Goal: Task Accomplishment & Management: Manage account settings

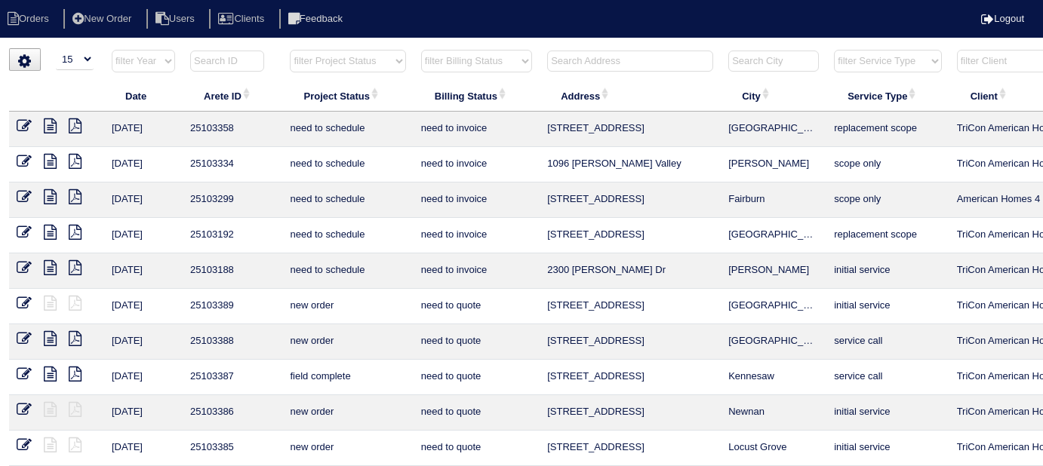
select select "15"
click at [351, 60] on select "filter Project Status -- Any Project Status -- new order assigned in progress f…" at bounding box center [347, 61] width 115 height 23
click at [290, 50] on select "filter Project Status -- Any Project Status -- new order assigned in progress f…" at bounding box center [347, 61] width 115 height 23
click at [460, 57] on select "filter Billing Status -- Any Billing Status -- need to quote quoted need to inv…" at bounding box center [476, 61] width 111 height 23
select select "field complete"
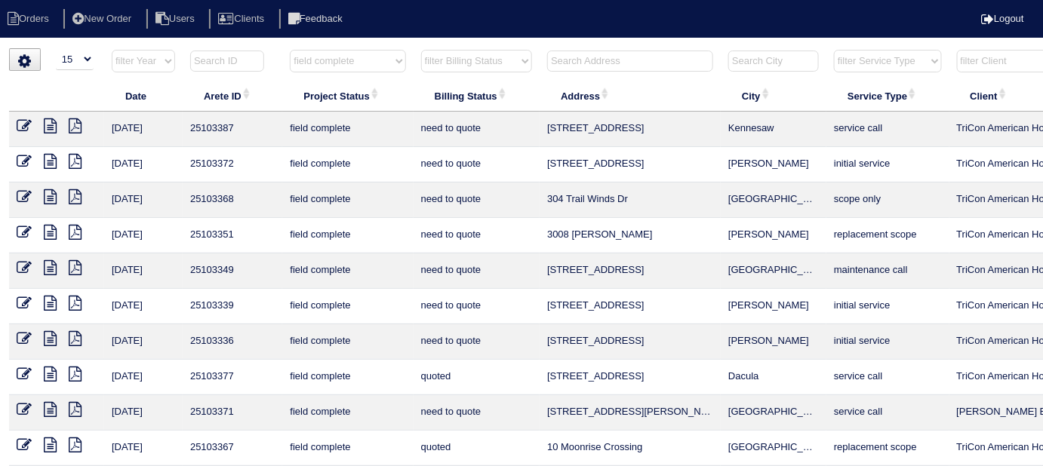
select select "need to quote"
click at [421, 50] on select "filter Billing Status -- Any Billing Status -- need to quote quoted need to inv…" at bounding box center [476, 61] width 111 height 23
select select "field complete"
select select "need to quote"
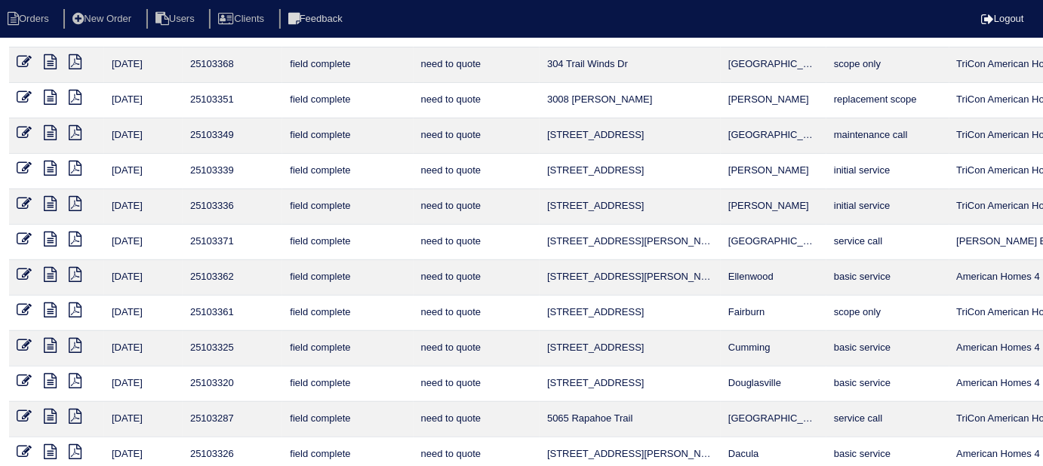
scroll to position [136, 0]
click at [51, 303] on icon at bounding box center [50, 309] width 13 height 15
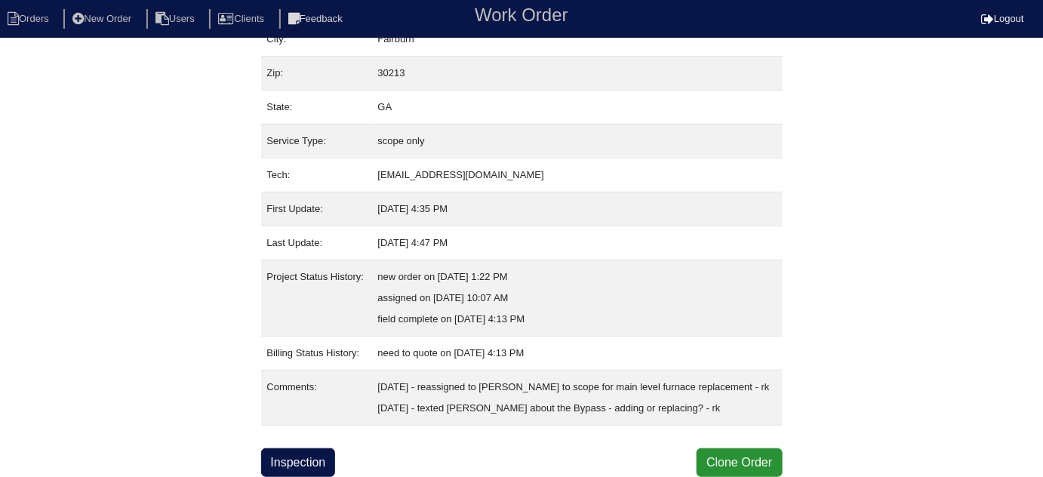
scroll to position [145, 0]
click at [313, 469] on link "Inspection" at bounding box center [298, 462] width 75 height 29
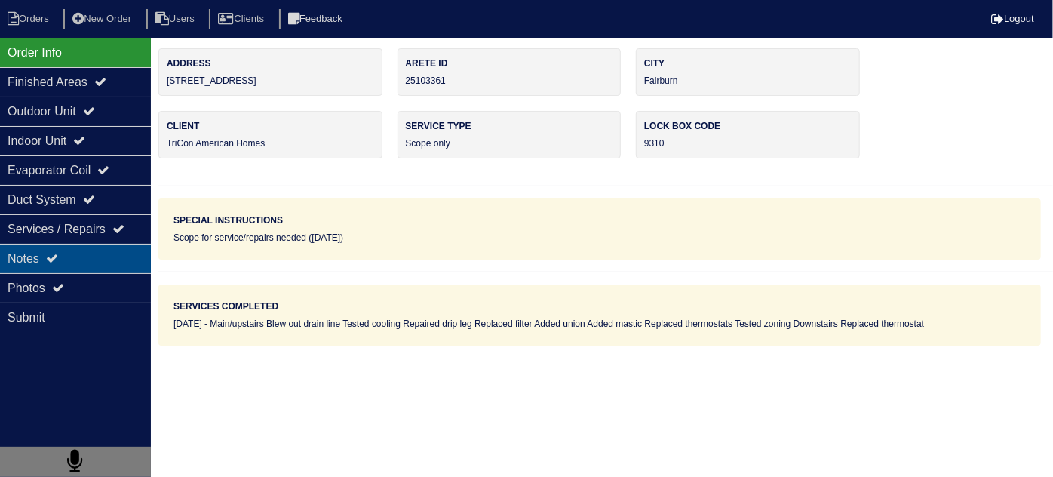
click at [48, 251] on div "Notes" at bounding box center [75, 258] width 151 height 29
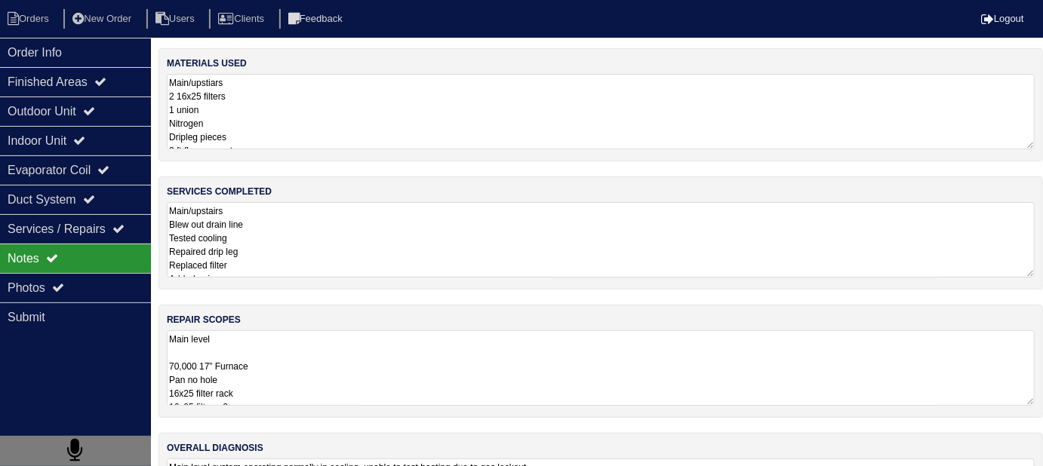
click at [446, 251] on textarea "Main/upstairs Blew out drain line Tested cooling Repaired drip leg Replaced fil…" at bounding box center [601, 239] width 868 height 75
click at [29, 33] on nav "Orders New Order Users Clients Feedback Logout" at bounding box center [521, 19] width 1043 height 38
click at [20, 51] on div "Order Info" at bounding box center [75, 52] width 151 height 29
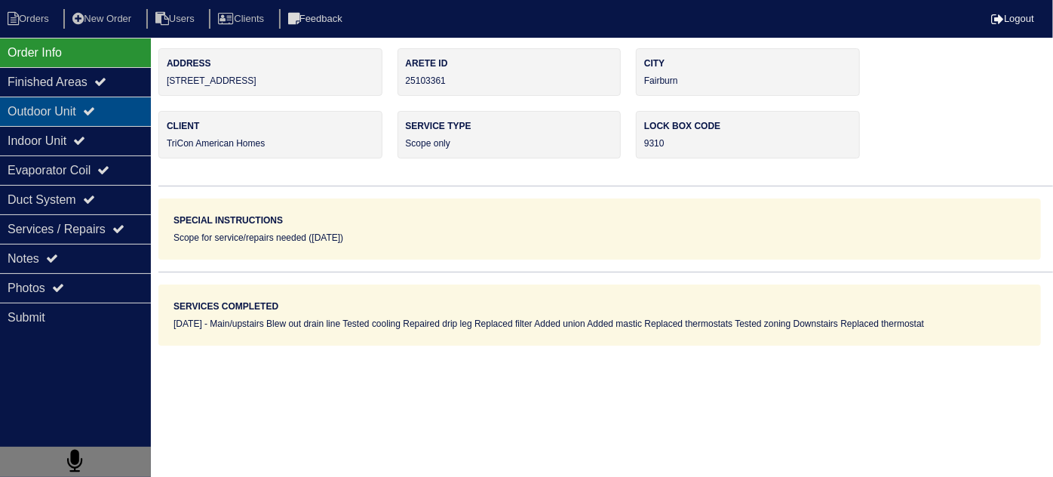
click at [61, 110] on div "Outdoor Unit" at bounding box center [75, 111] width 151 height 29
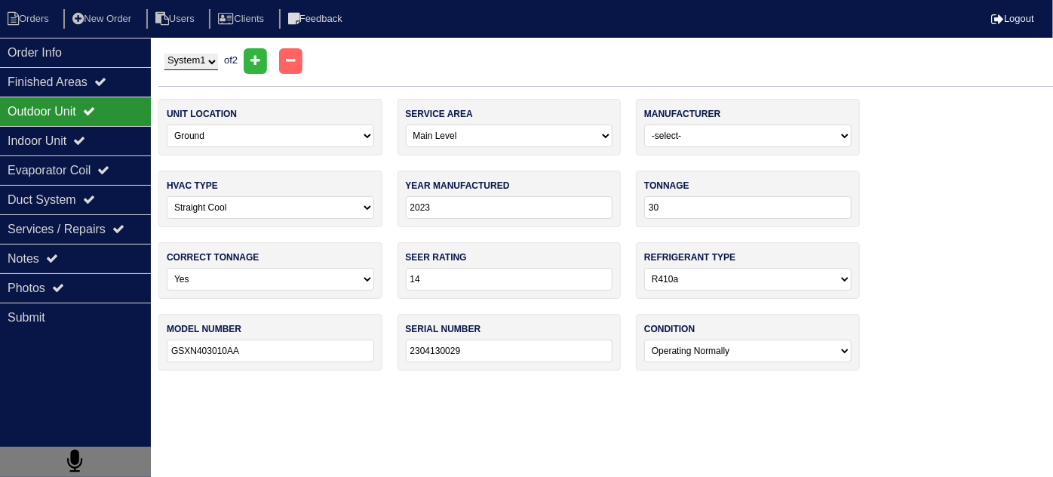
drag, startPoint x: 209, startPoint y: 56, endPoint x: 205, endPoint y: 68, distance: 12.6
click at [209, 56] on select "System 1 System 2" at bounding box center [191, 62] width 54 height 17
select select "2"
click at [164, 54] on select "System 1 System 2" at bounding box center [191, 62] width 54 height 17
select select "2"
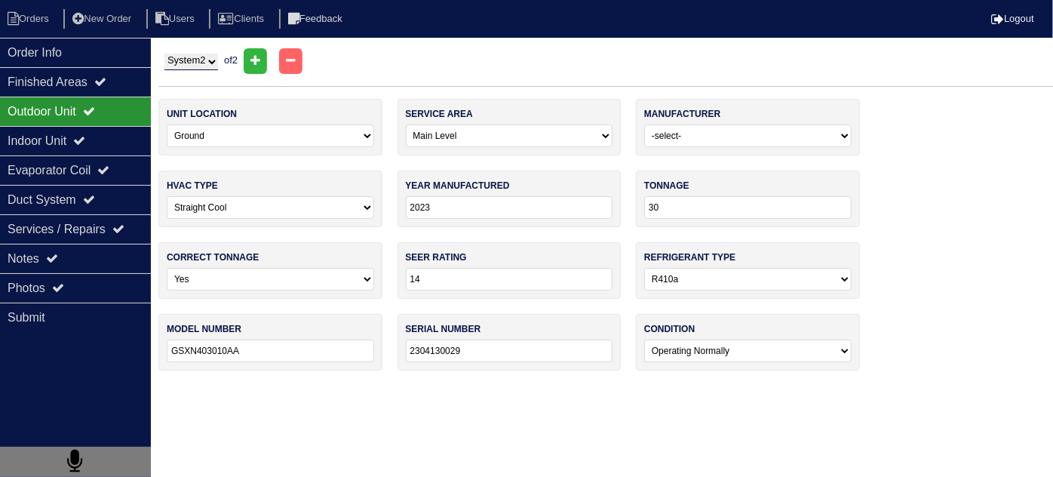
select select "Amana"
select select "1"
type input "2008"
type input "18"
select select "0"
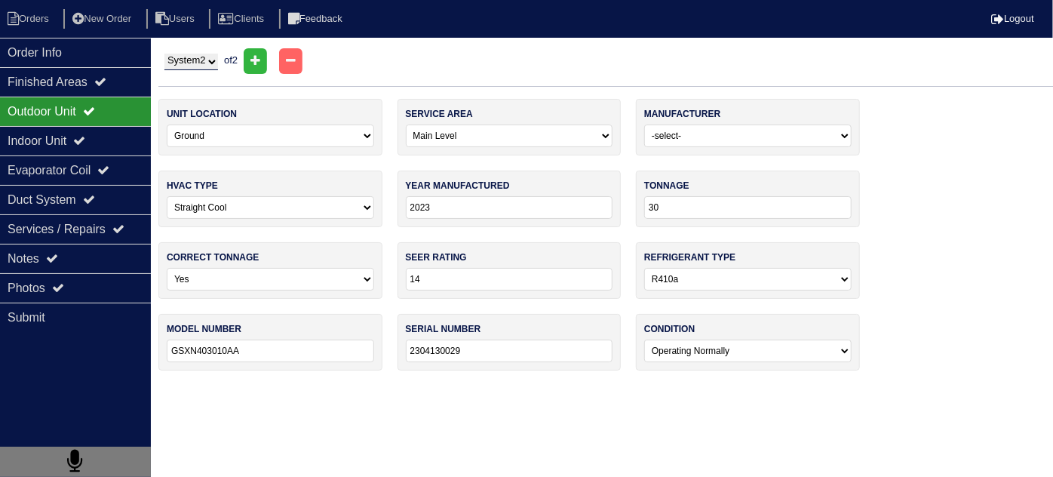
type input "GSH130181AC"
type input "0810137287"
select select "2"
select select "1"
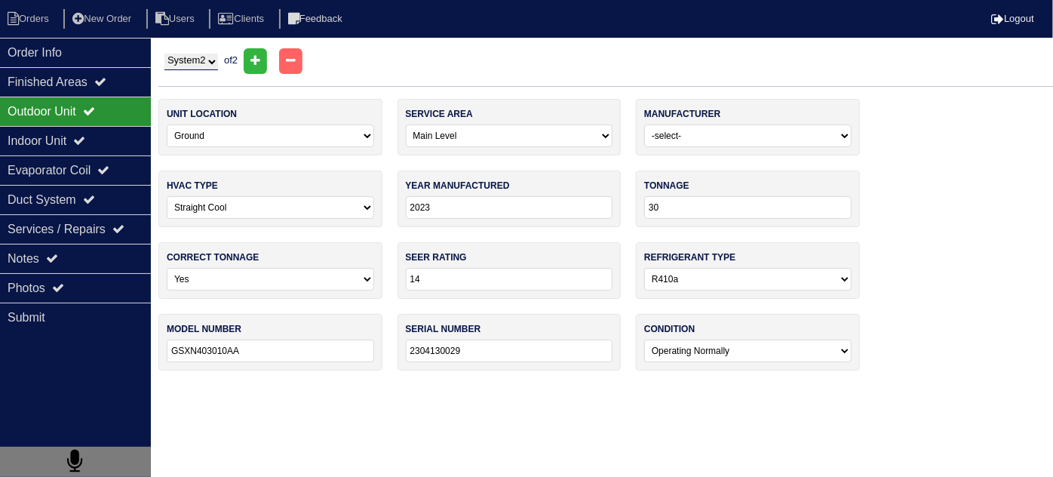
type input "2008"
select select "3"
type input "N/A"
type input "ARUF182416BA"
type input "0810067136"
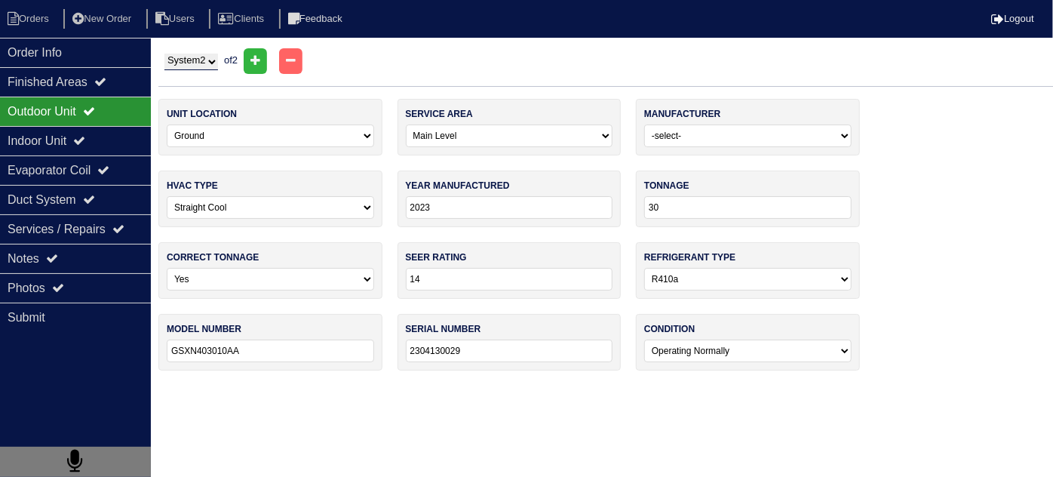
select select "2"
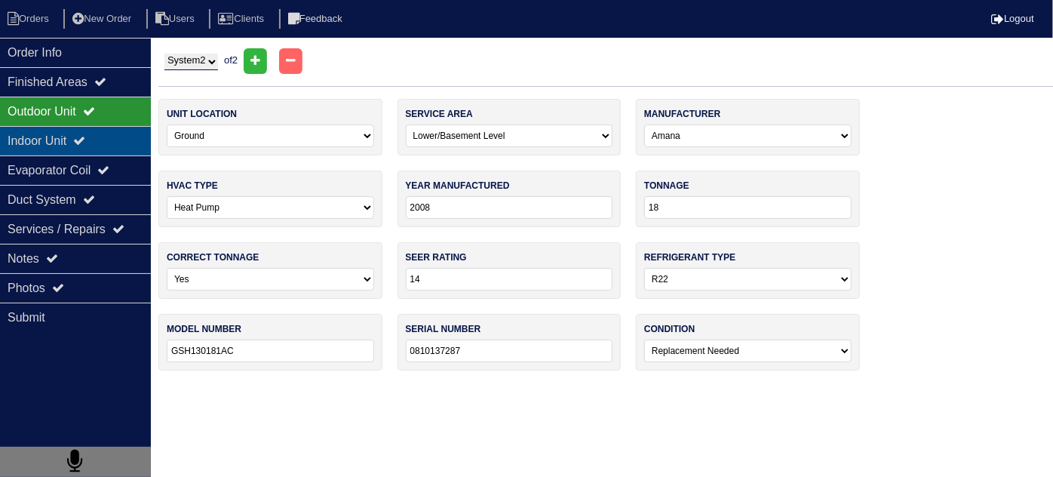
click at [125, 141] on div "Indoor Unit" at bounding box center [75, 140] width 151 height 29
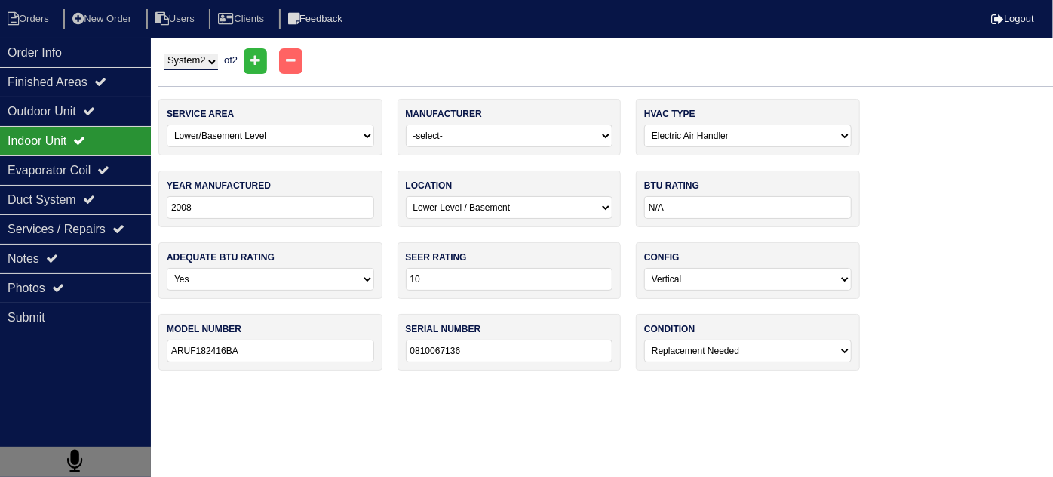
click at [185, 59] on select "System 1 System 2" at bounding box center [191, 62] width 54 height 17
select select "1"
click at [164, 54] on select "System 1 System 2" at bounding box center [191, 62] width 54 height 17
select select "0"
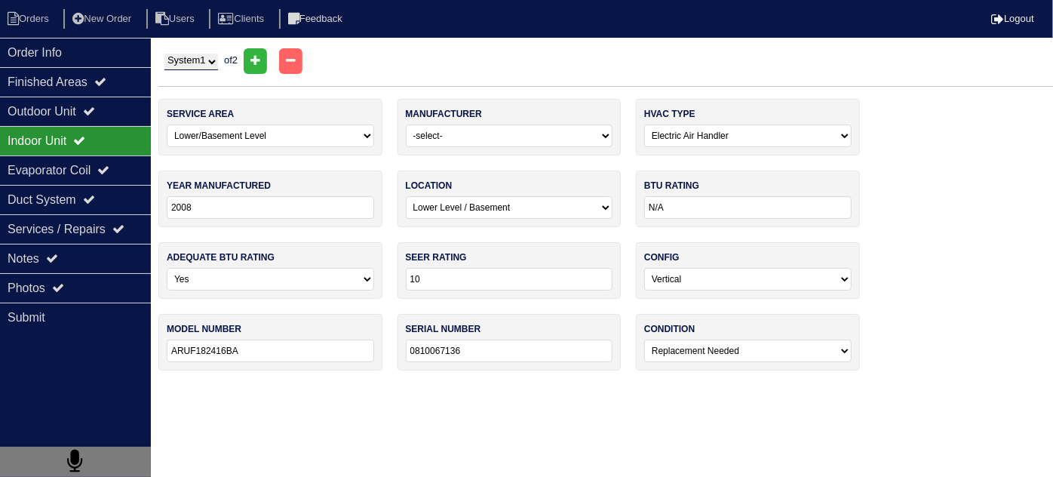
type input "2006"
select select "0"
type input "60000"
type input "GHS80794BHAA"
type input "0606101333"
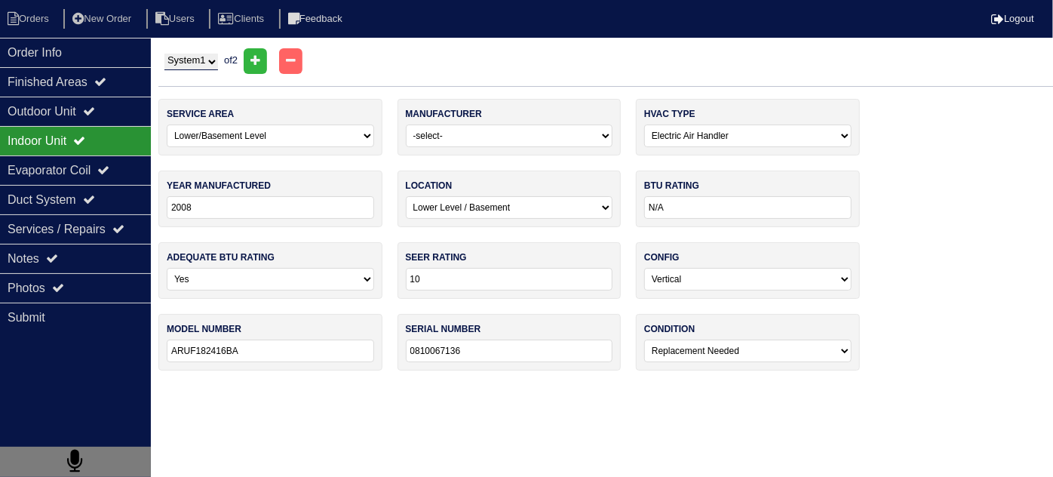
select select "0"
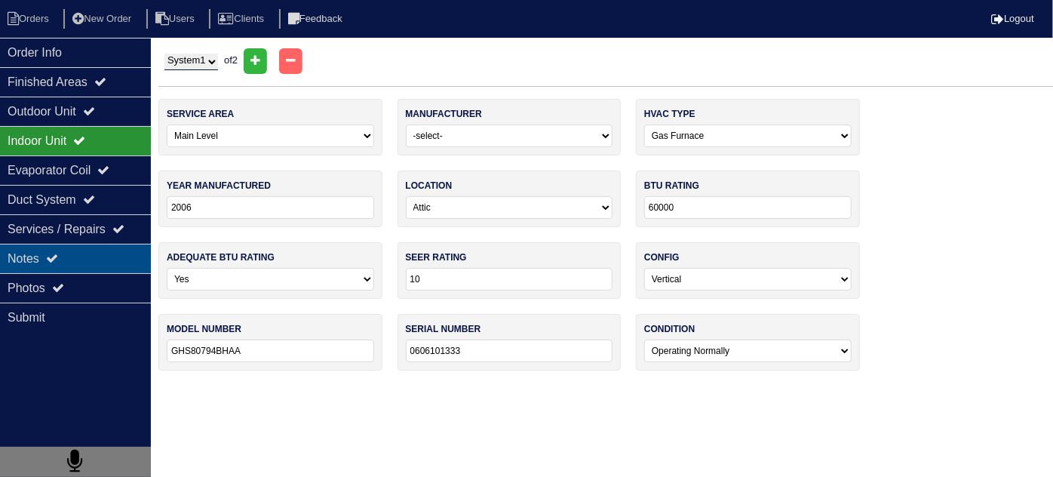
click at [76, 256] on div "Notes" at bounding box center [75, 258] width 151 height 29
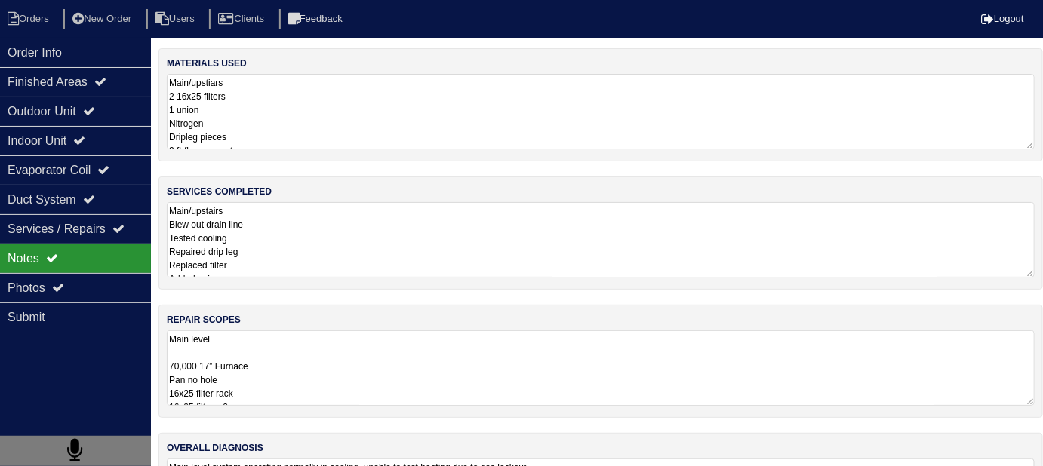
click at [394, 251] on textarea "Main/upstairs Blew out drain line Tested cooling Repaired drip leg Replaced fil…" at bounding box center [601, 239] width 868 height 75
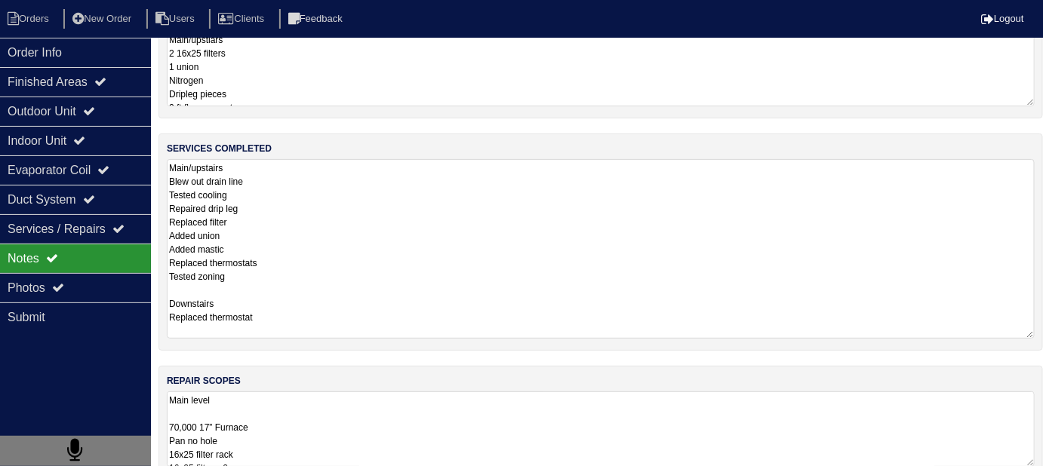
scroll to position [44, 0]
click at [468, 425] on textarea "Main level 70,000 17” Furnace Pan no hole 16x25 filter rack 16x25 filter x 2 Ar…" at bounding box center [601, 428] width 868 height 75
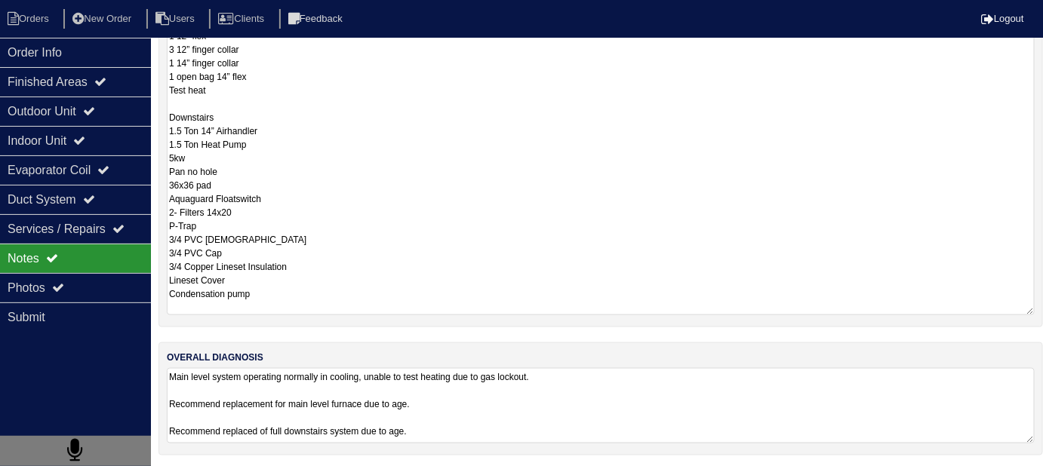
scroll to position [90, 0]
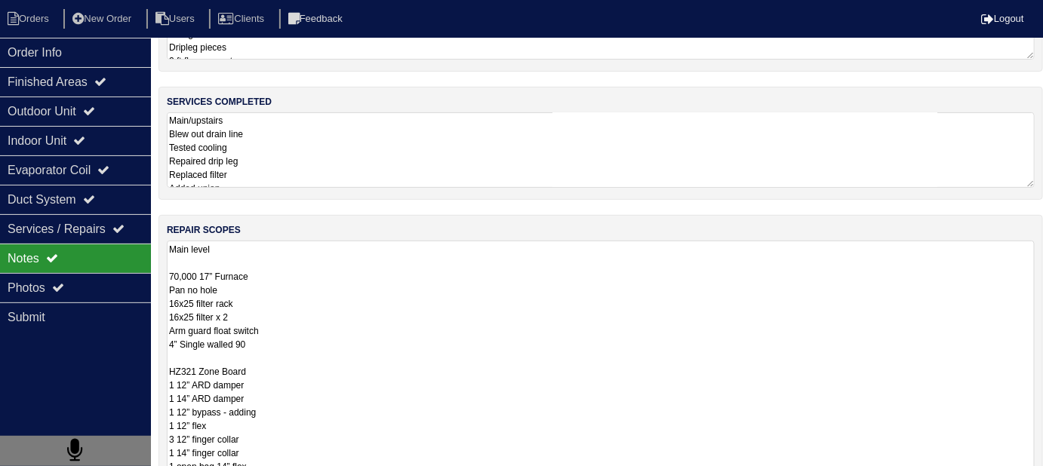
click at [477, 309] on textarea "Main level 70,000 17” Furnace Pan no hole 16x25 filter rack 16x25 filter x 2 Ar…" at bounding box center [601, 473] width 868 height 465
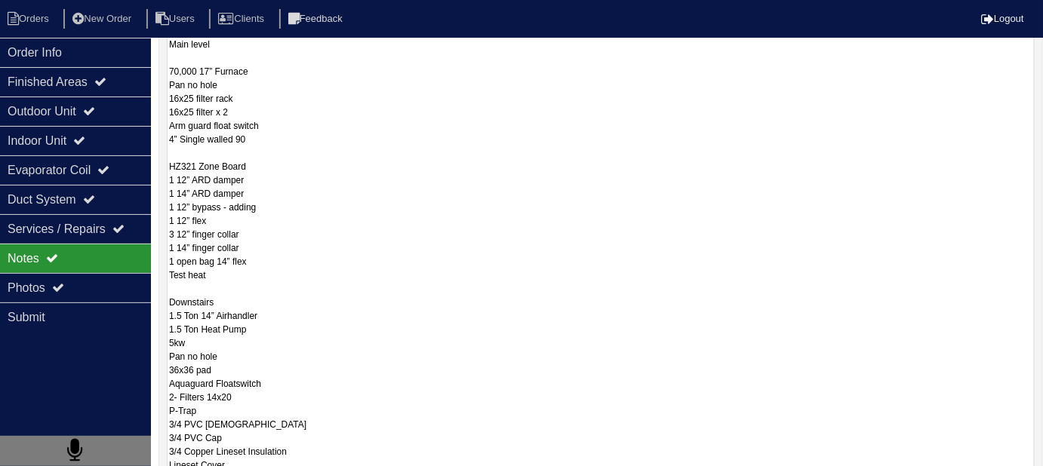
scroll to position [296, 0]
click at [293, 209] on textarea "Main level 70,000 17” Furnace Pan no hole 16x25 filter rack 16x25 filter x 2 Ar…" at bounding box center [601, 267] width 868 height 465
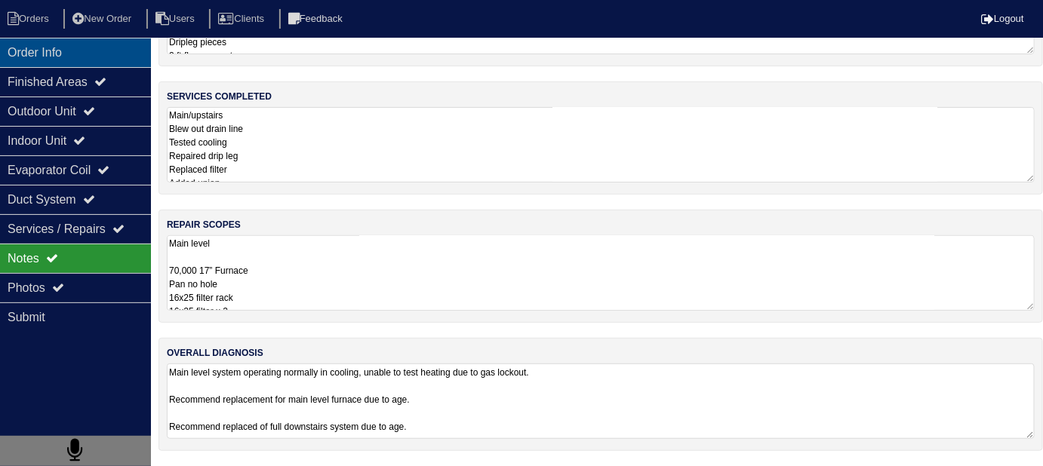
scroll to position [0, 0]
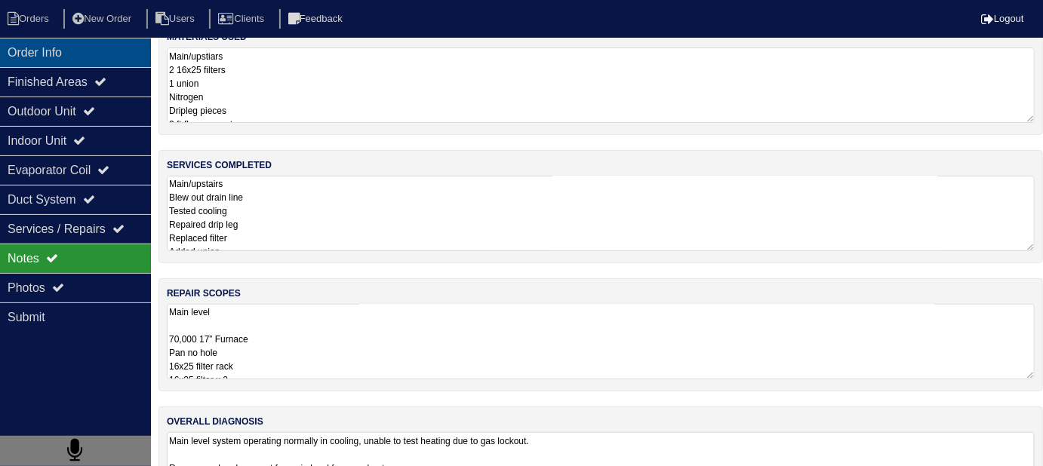
click at [82, 65] on div "Order Info" at bounding box center [75, 52] width 151 height 29
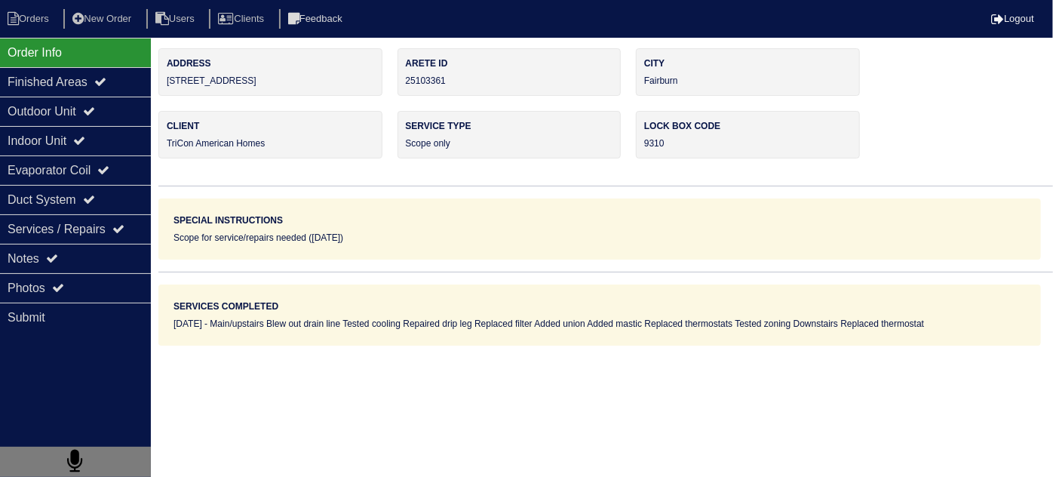
click at [44, 29] on nav "Orders New Order Users Clients Feedback Logout" at bounding box center [526, 19] width 1053 height 38
click at [38, 20] on li "Orders" at bounding box center [30, 19] width 61 height 20
select select "15"
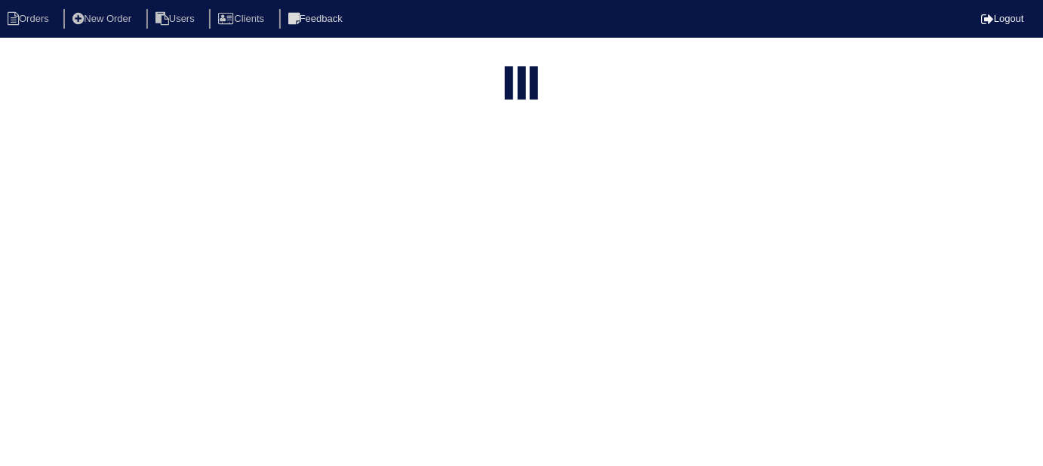
select select "field complete"
select select "need to quote"
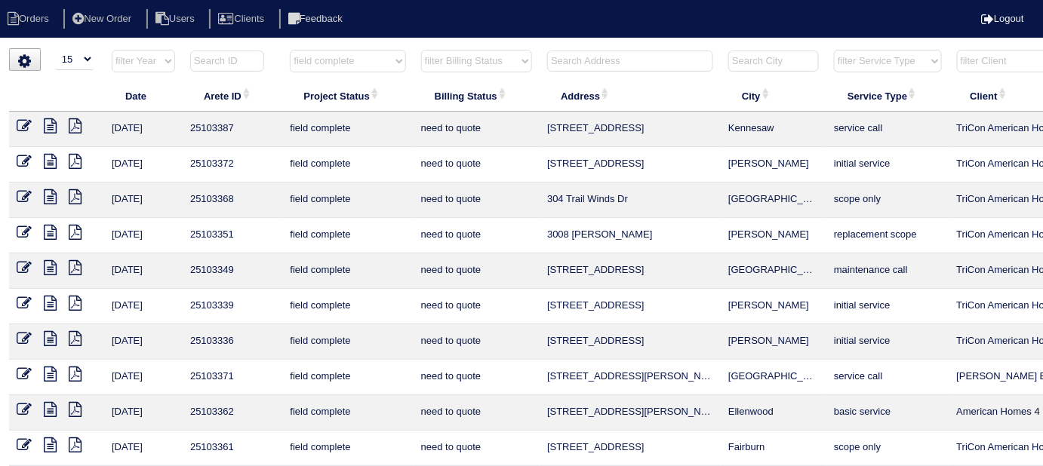
click at [604, 58] on input "text" at bounding box center [630, 61] width 166 height 21
click at [318, 57] on select "filter Project Status -- Any Project Status -- new order assigned in progress f…" at bounding box center [347, 61] width 115 height 23
select select
click at [290, 50] on select "filter Project Status -- Any Project Status -- new order assigned in progress f…" at bounding box center [347, 61] width 115 height 23
select select "need to quote"
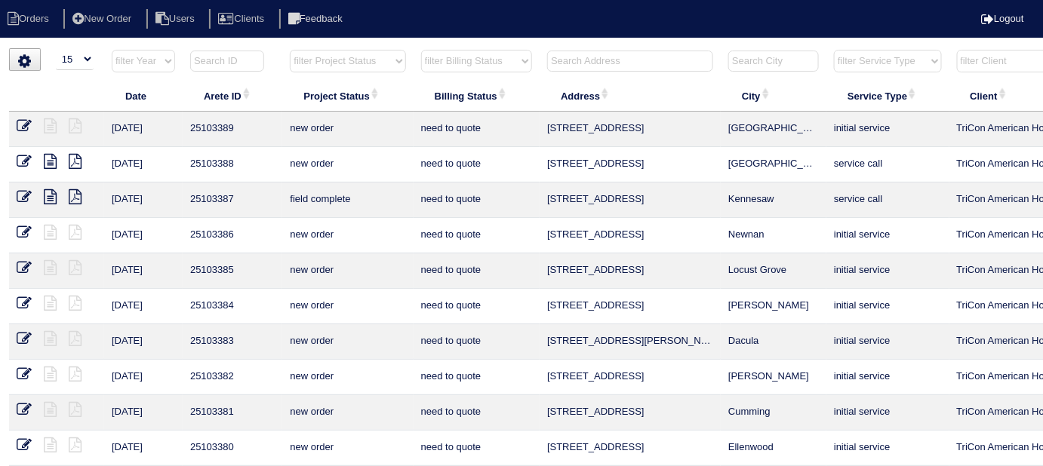
drag, startPoint x: 460, startPoint y: 55, endPoint x: 458, endPoint y: 68, distance: 13.0
click at [460, 55] on select "filter Billing Status -- Any Billing Status -- need to quote quoted need to inv…" at bounding box center [476, 61] width 111 height 23
select select
click at [421, 50] on select "filter Billing Status -- Any Billing Status -- need to quote quoted need to inv…" at bounding box center [476, 61] width 111 height 23
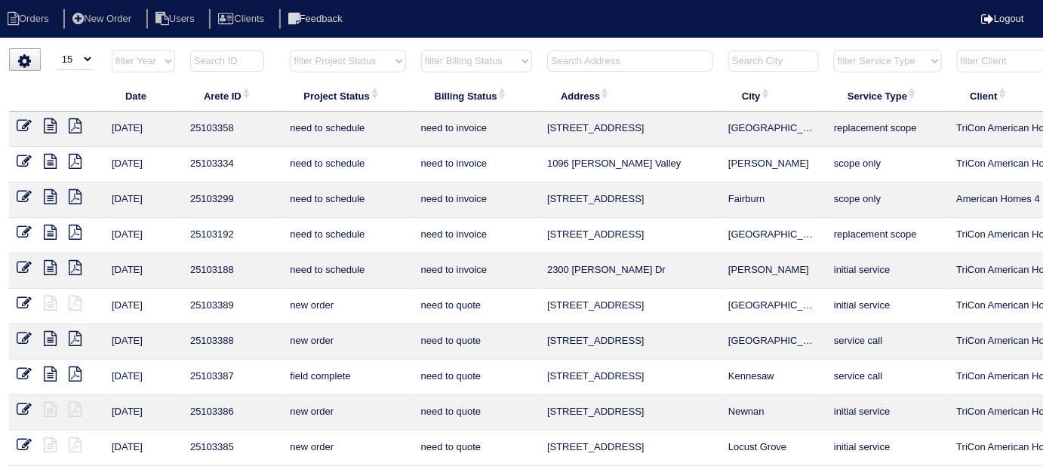
click at [579, 69] on input "text" at bounding box center [630, 61] width 166 height 21
type input "443"
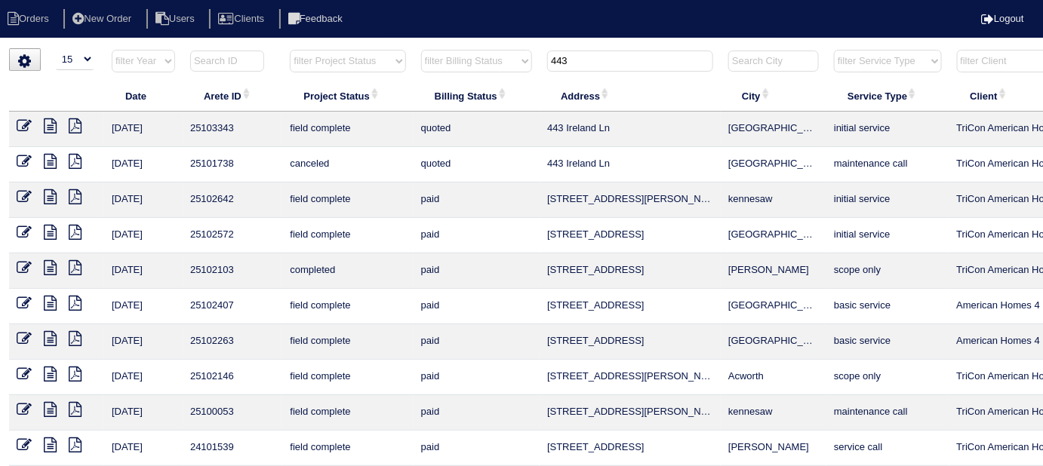
click at [22, 124] on icon at bounding box center [24, 125] width 15 height 15
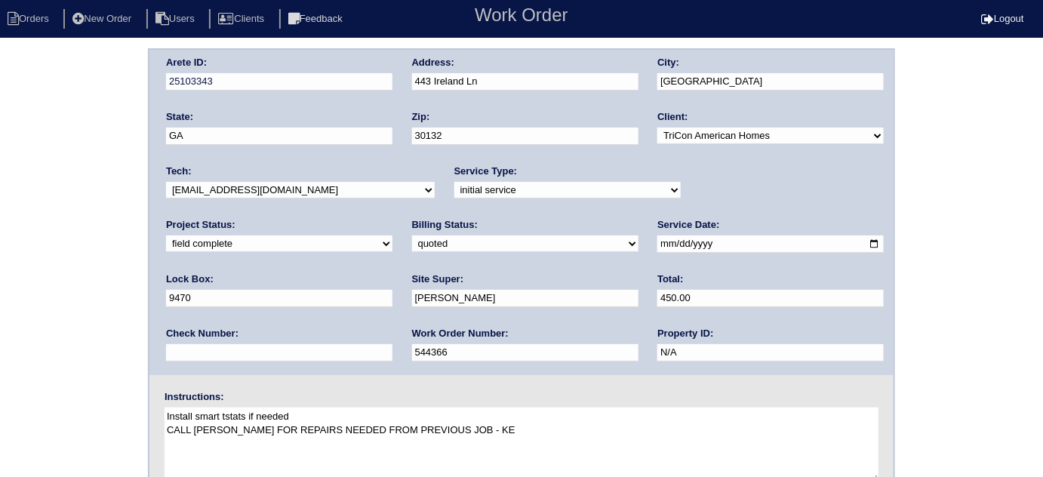
click at [40, 81] on div "Arete ID: 25103343 Address: 443 Ireland Ln City: Dallas State: GA Zip: 30132 Cl…" at bounding box center [521, 353] width 1043 height 610
click at [412, 243] on select "need to quote quoted need to invoice invoiced paid warranty purchase order need…" at bounding box center [525, 243] width 226 height 17
select select "need to invoice"
click at [412, 235] on select "need to quote quoted need to invoice invoiced paid warranty purchase order need…" at bounding box center [525, 243] width 226 height 17
drag, startPoint x: 0, startPoint y: 264, endPoint x: 2, endPoint y: 247, distance: 16.7
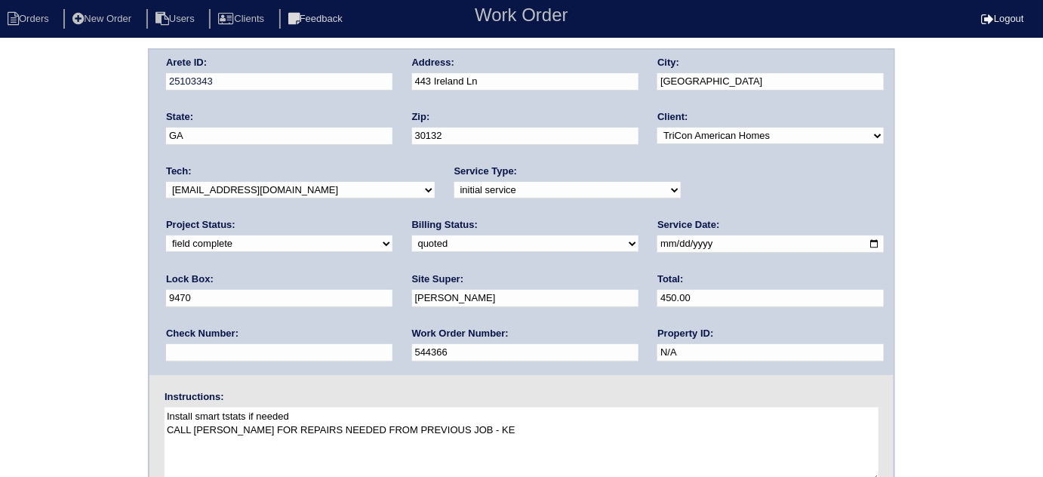
click at [0, 263] on div "Arete ID: 25103343 Address: 443 Ireland Ln City: Dallas State: GA Zip: 30132 Cl…" at bounding box center [521, 353] width 1043 height 610
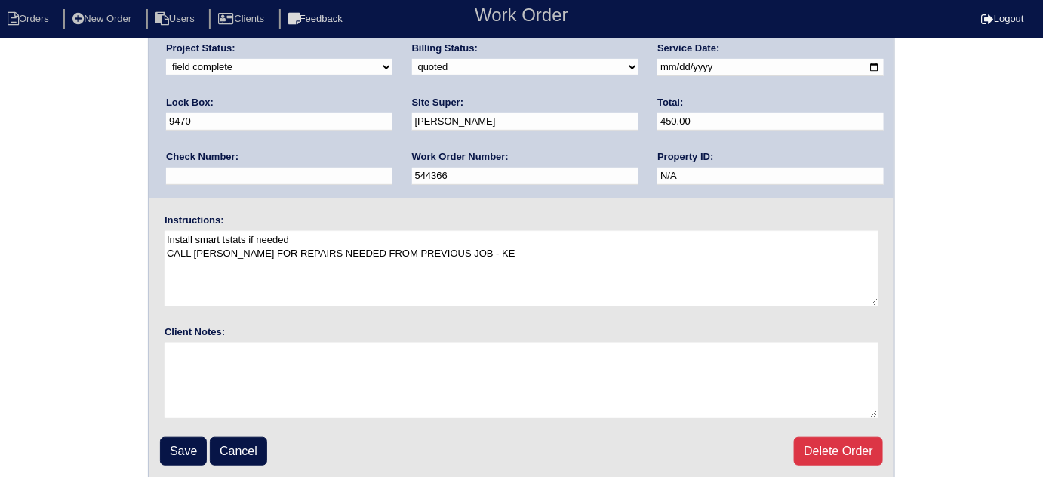
scroll to position [178, 0]
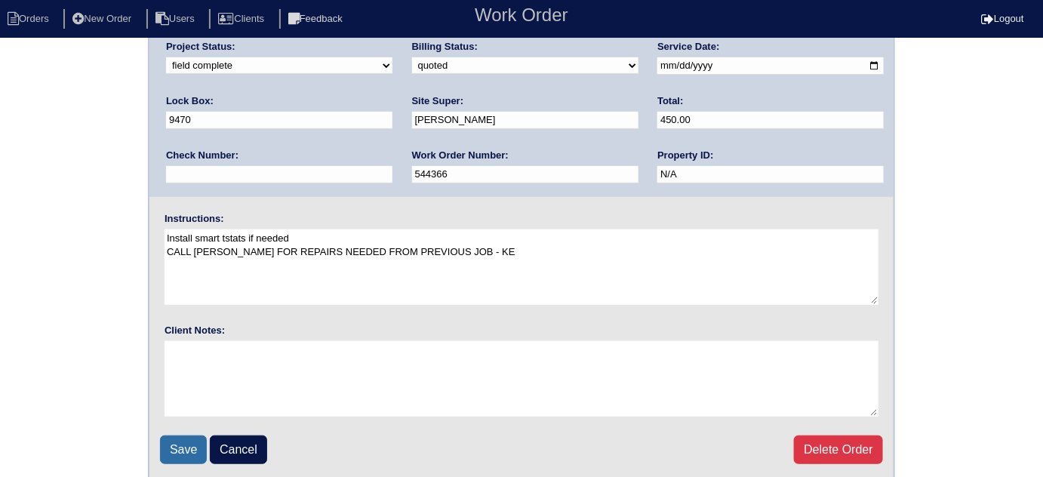
click at [174, 448] on input "Save" at bounding box center [183, 449] width 47 height 29
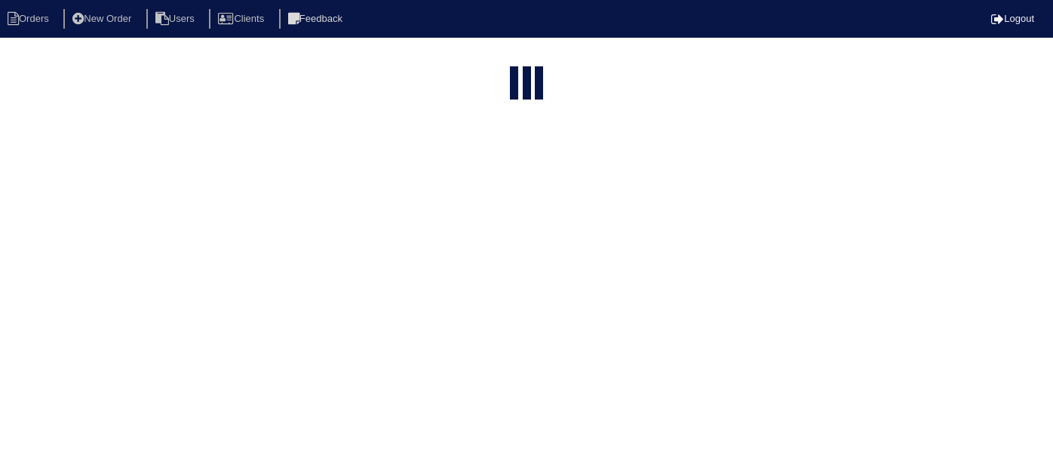
select select "15"
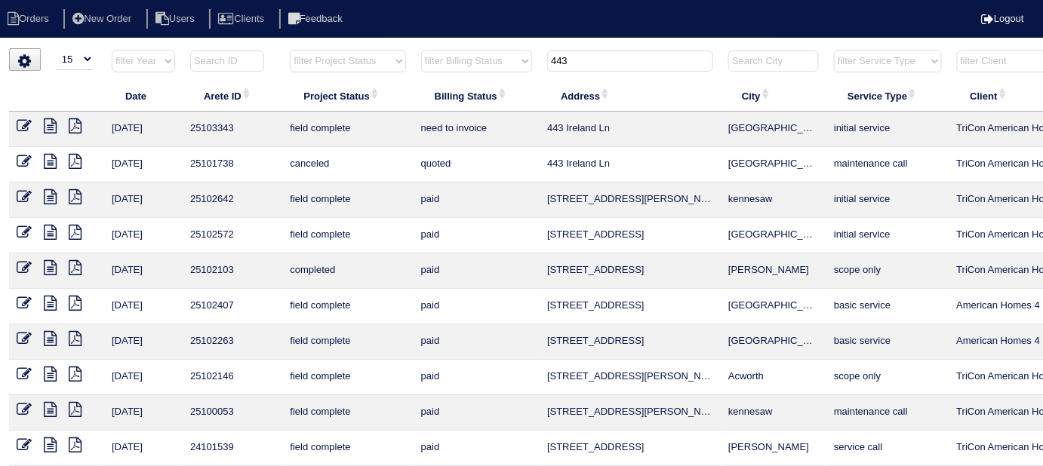
drag, startPoint x: 616, startPoint y: 60, endPoint x: 479, endPoint y: 78, distance: 138.4
click at [479, 78] on tr "filter Year -- Any Year -- 2025 2024 2023 2022 2021 2020 2019 filter Project St…" at bounding box center [663, 64] width 1308 height 31
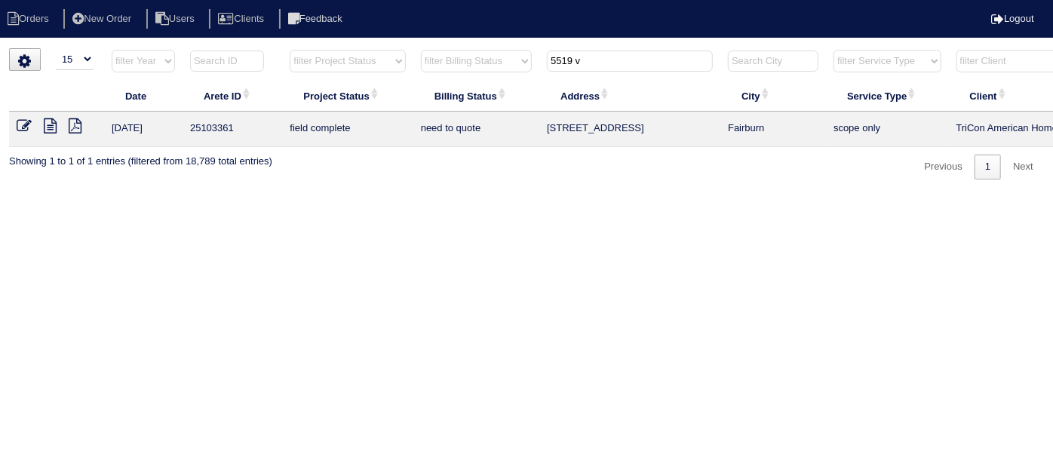
type input "5519 v"
click at [52, 125] on icon at bounding box center [50, 125] width 13 height 15
click at [23, 132] on icon at bounding box center [24, 125] width 15 height 15
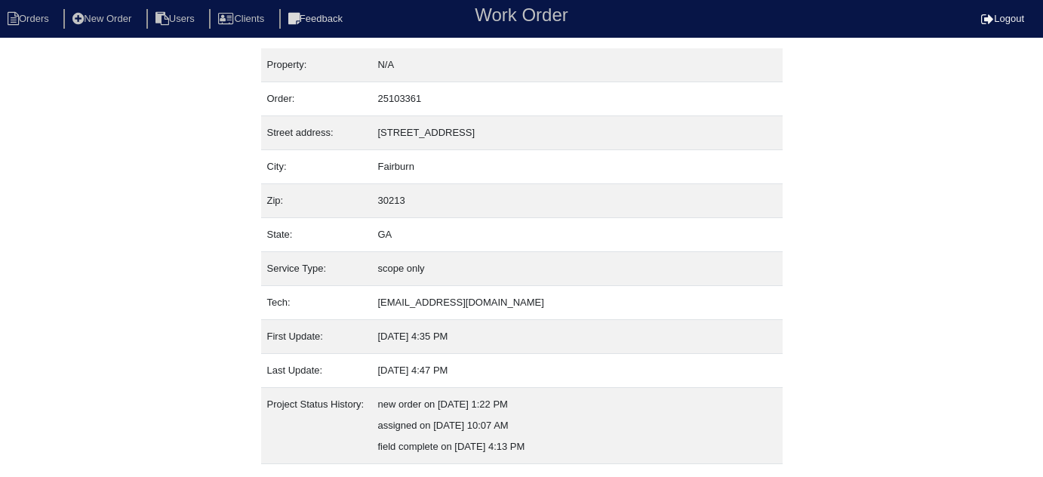
scroll to position [145, 0]
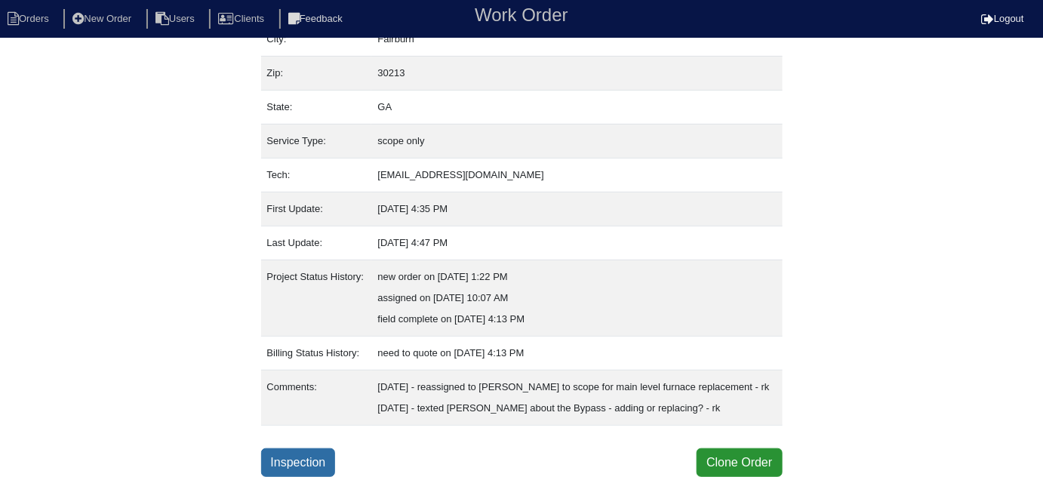
click at [291, 452] on link "Inspection" at bounding box center [298, 462] width 75 height 29
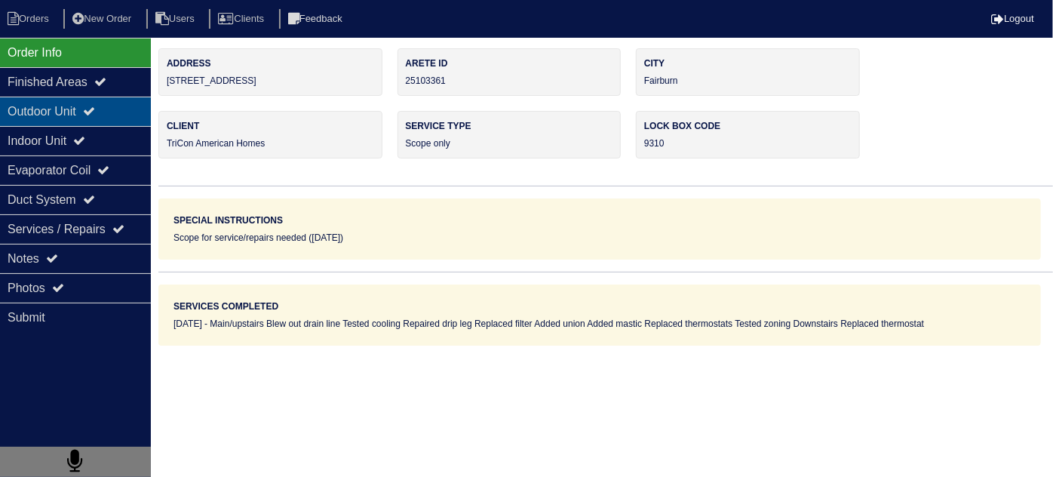
click at [95, 115] on icon at bounding box center [89, 111] width 12 height 12
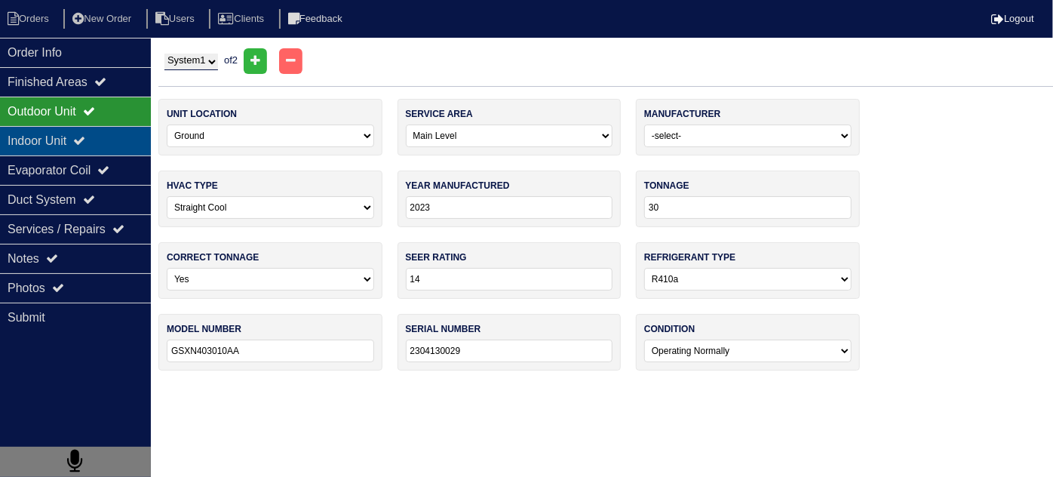
click at [97, 140] on div "Indoor Unit" at bounding box center [75, 140] width 151 height 29
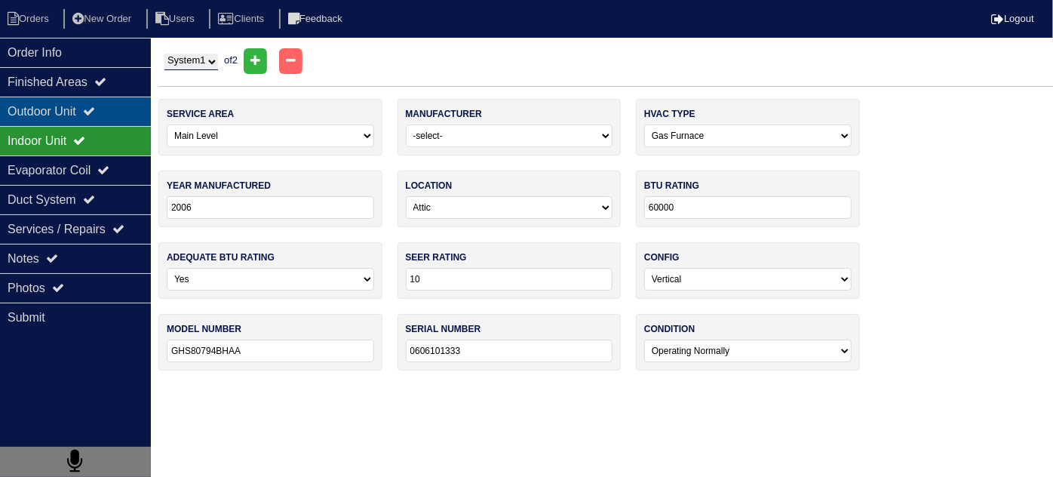
click at [94, 112] on icon at bounding box center [89, 111] width 12 height 12
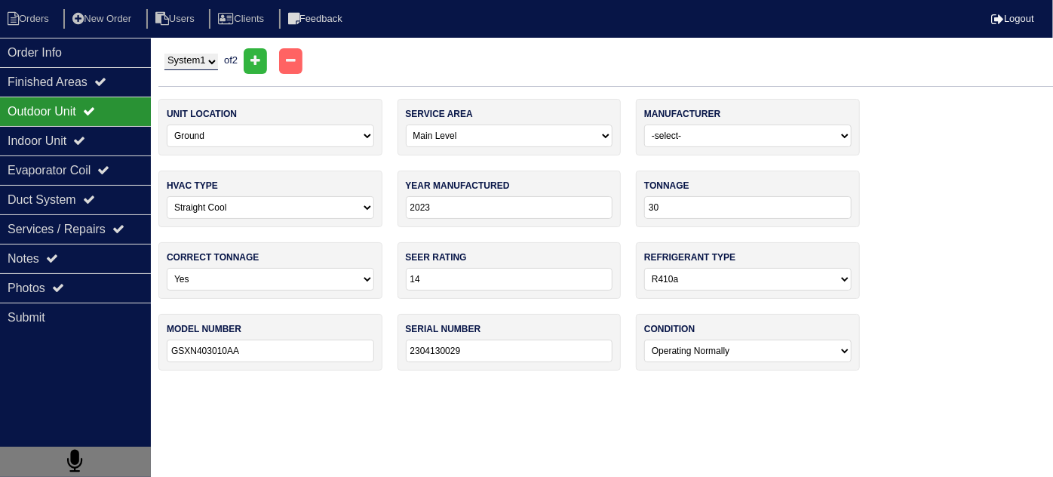
click at [206, 57] on select "System 1 System 2" at bounding box center [191, 62] width 54 height 17
select select "2"
click at [164, 54] on select "System 1 System 2" at bounding box center [191, 62] width 54 height 17
select select "2"
select select "Amana"
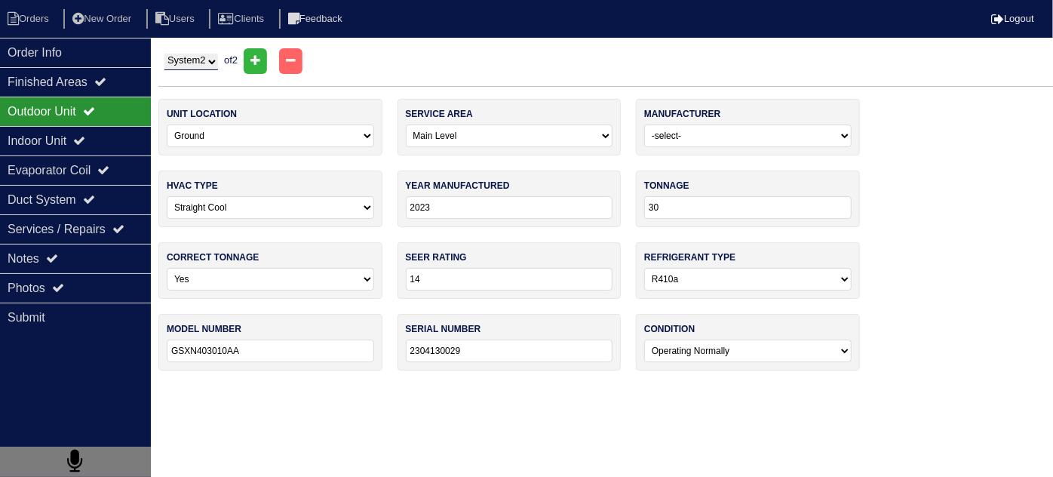
select select "1"
type input "2008"
type input "18"
select select "0"
type input "GSH130181AC"
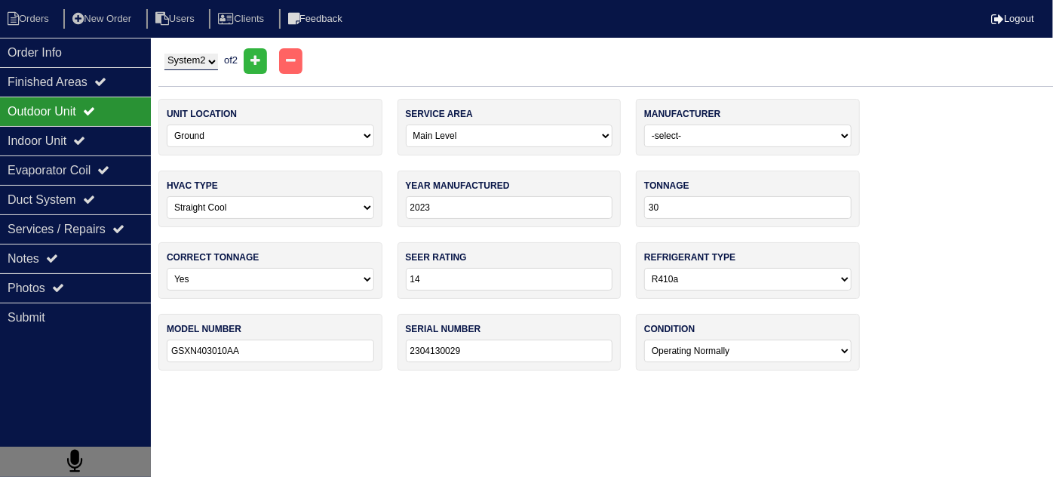
type input "0810137287"
select select "2"
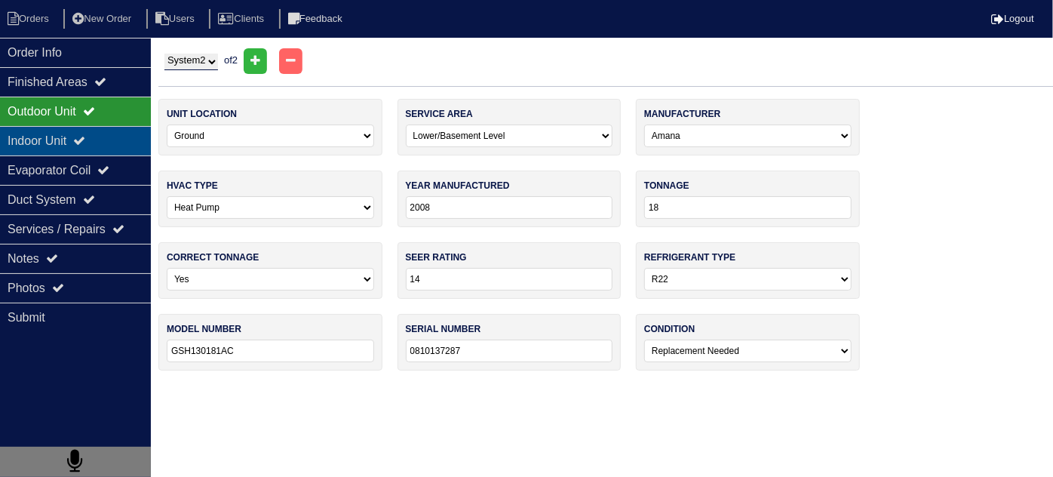
click at [72, 143] on div "Indoor Unit" at bounding box center [75, 140] width 151 height 29
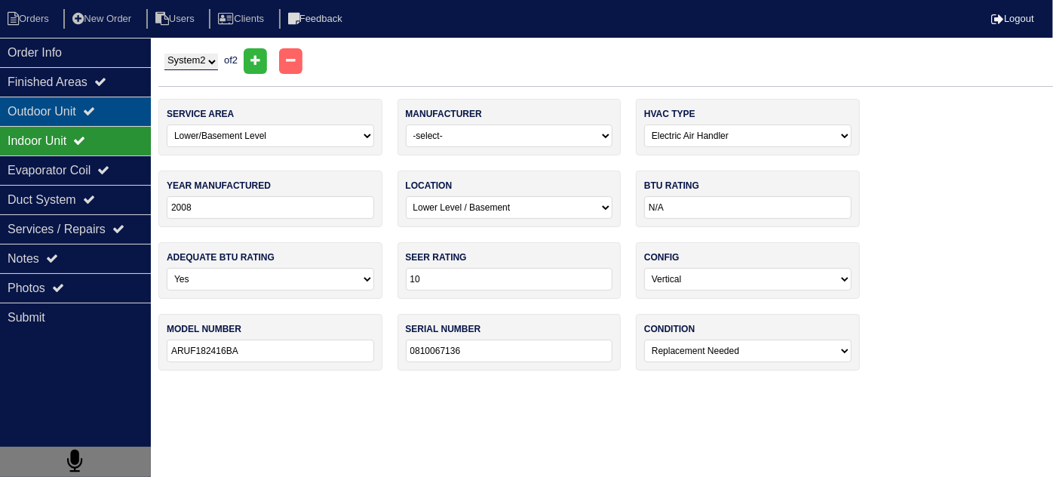
click at [68, 112] on div "Outdoor Unit" at bounding box center [75, 111] width 151 height 29
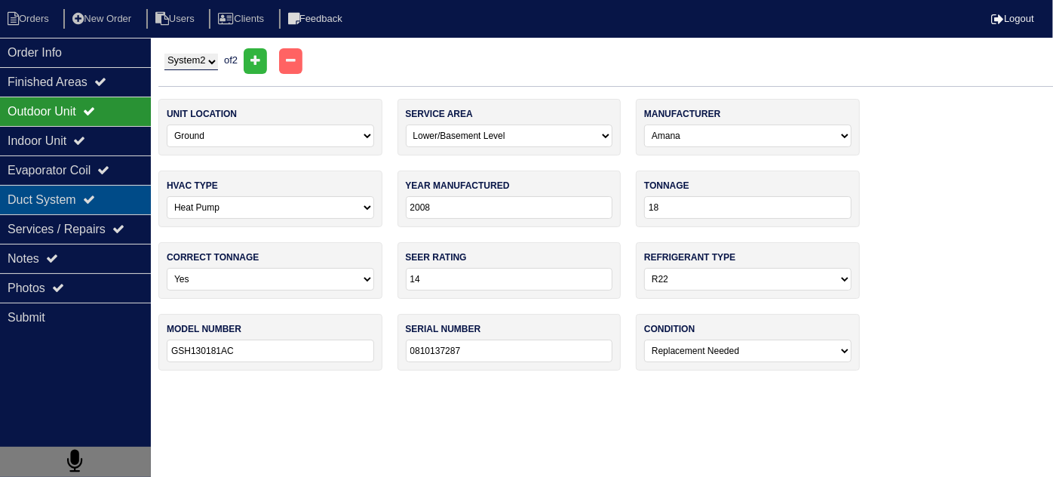
click at [78, 192] on div "Duct System" at bounding box center [75, 199] width 151 height 29
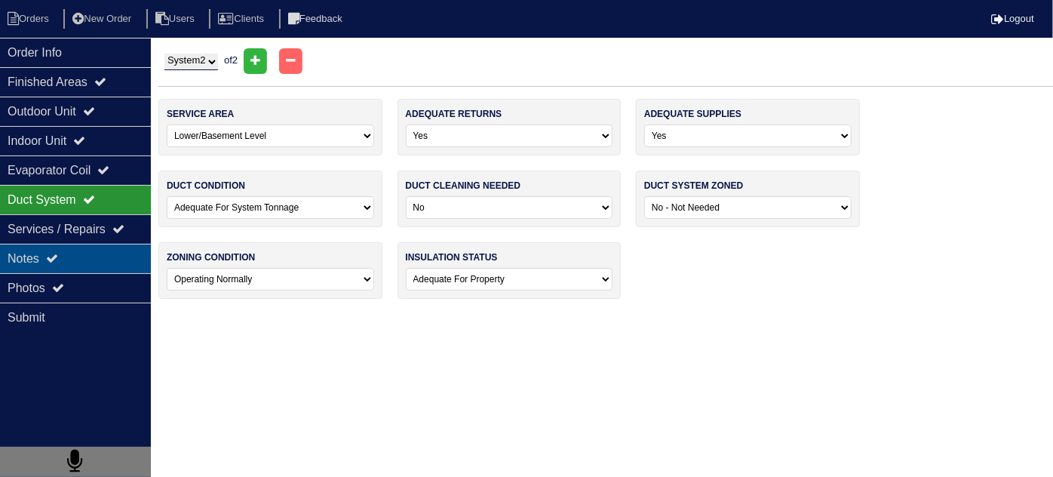
click at [71, 255] on div "Notes" at bounding box center [75, 258] width 151 height 29
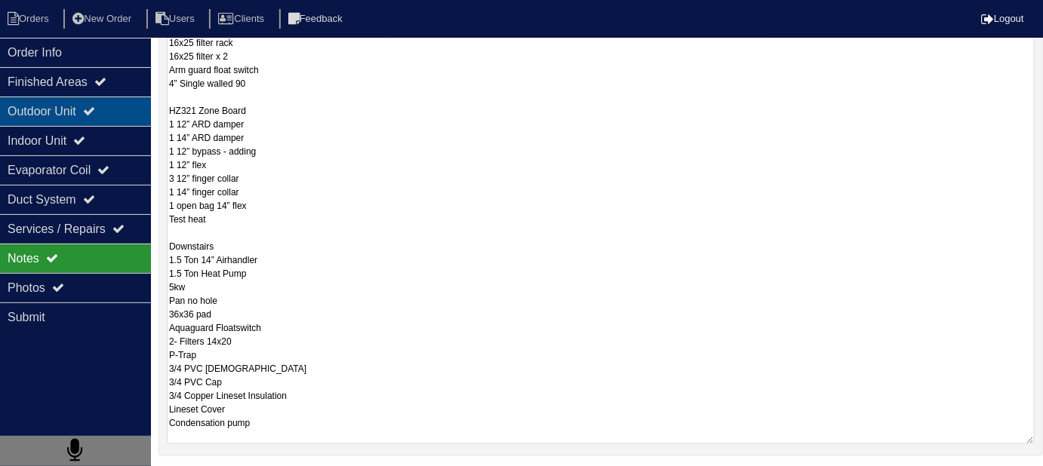
scroll to position [352, 0]
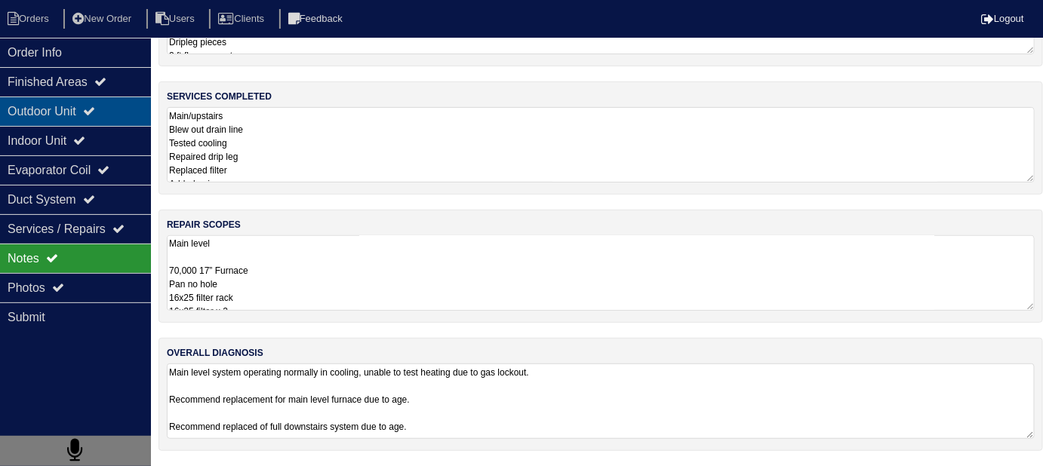
click at [75, 114] on div "Outdoor Unit" at bounding box center [75, 111] width 151 height 29
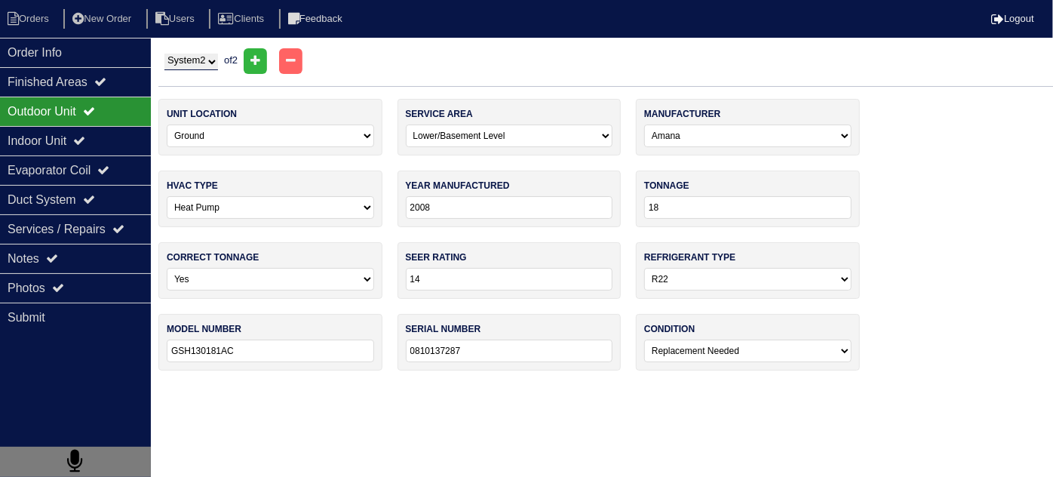
click at [192, 61] on select "System 1 System 2" at bounding box center [191, 62] width 54 height 17
select select "1"
click at [164, 54] on select "System 1 System 2" at bounding box center [191, 62] width 54 height 17
select select "0"
select select "Goodman"
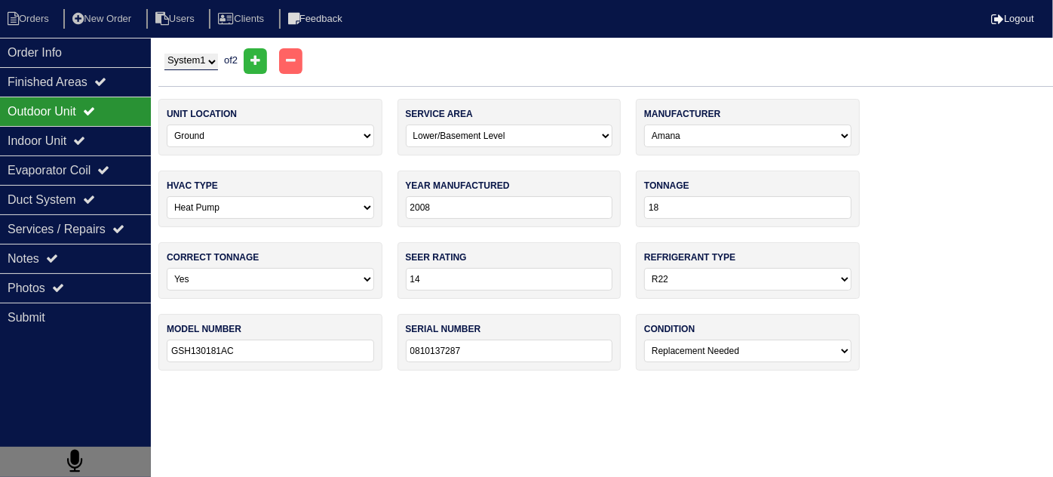
select select "0"
type input "2023"
type input "30"
select select "1"
type input "GSXN403010AA"
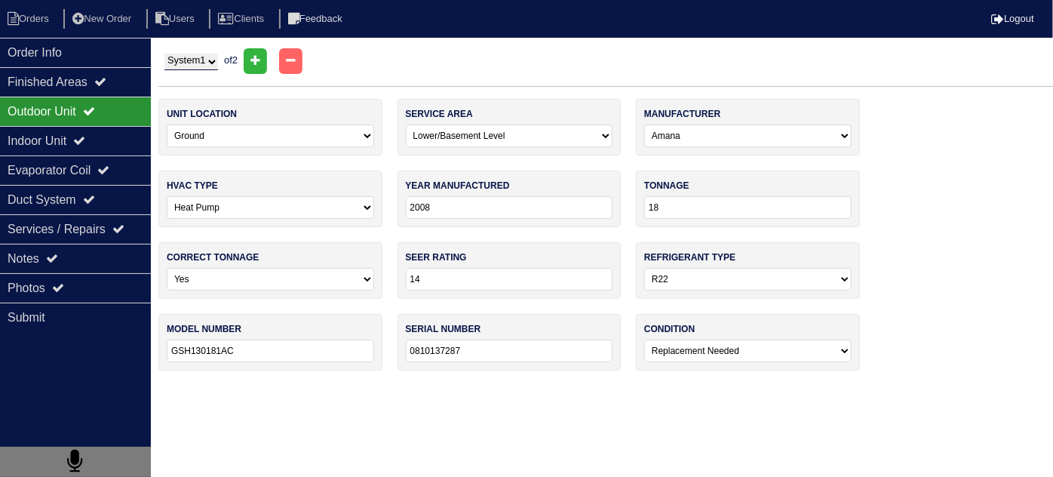
type input "2304130029"
select select "0"
type input "2022"
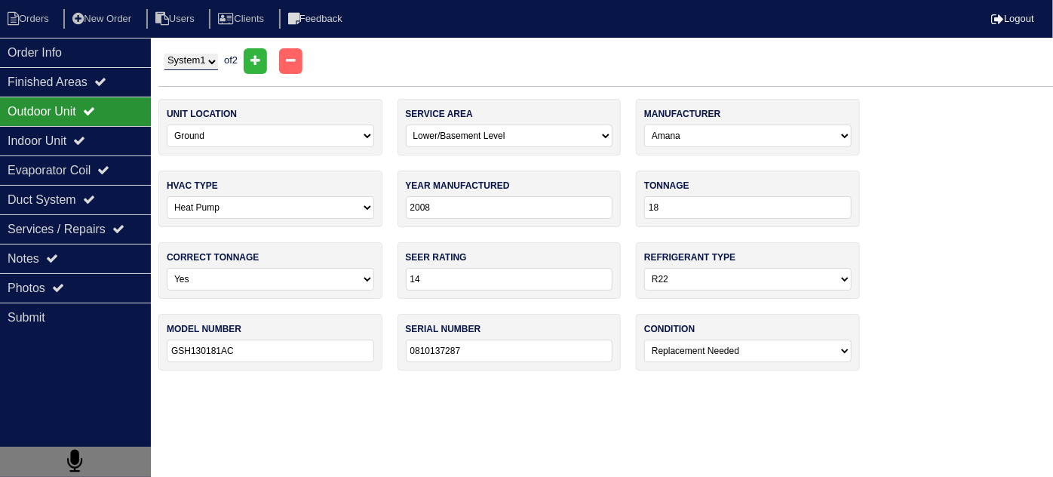
type input "30"
type input "14"
type input "CAPTA3022B4AA"
type input "2212023645"
select select "0"
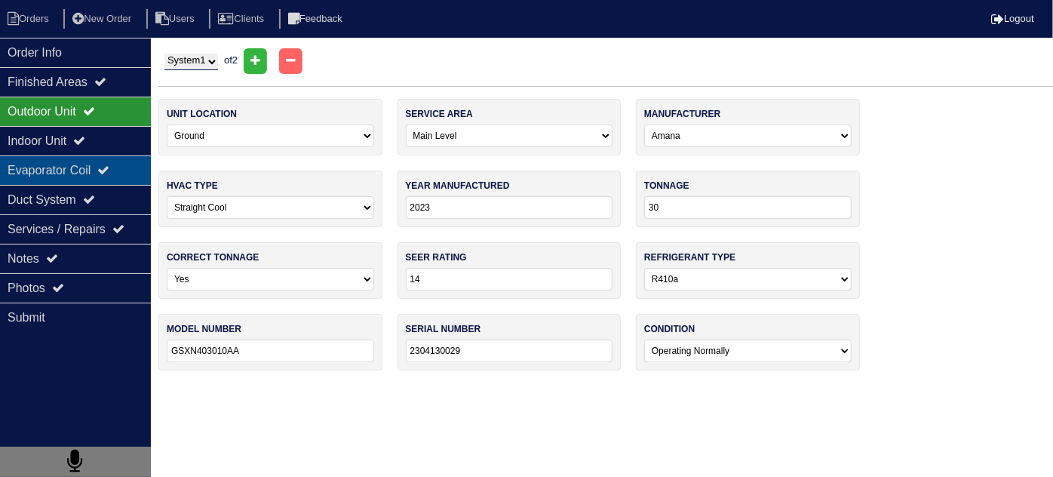
click at [63, 159] on div "Evaporator Coil" at bounding box center [75, 169] width 151 height 29
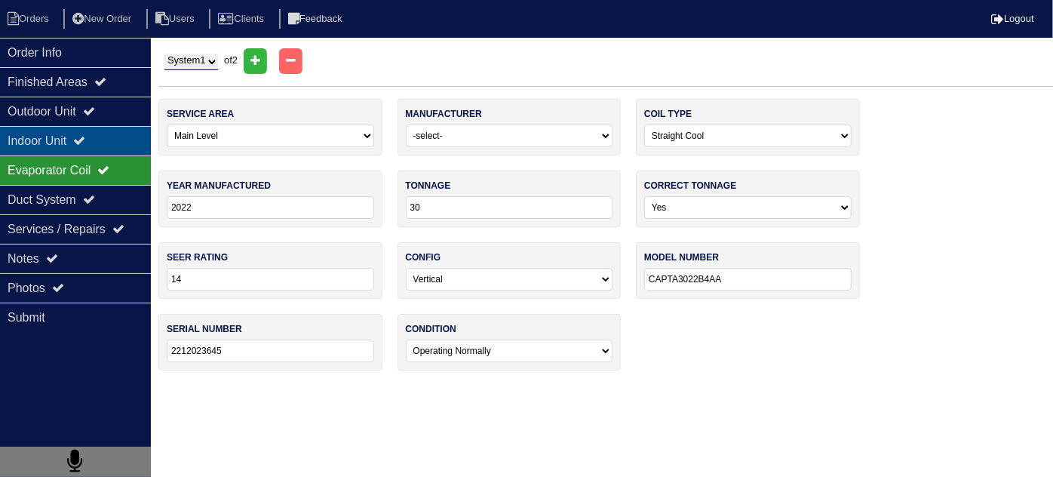
click at [52, 130] on div "Indoor Unit" at bounding box center [75, 140] width 151 height 29
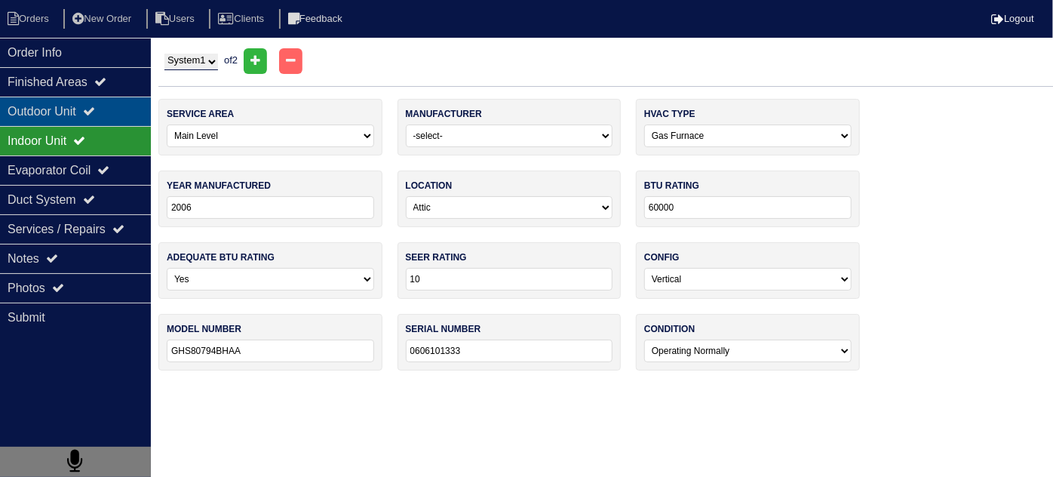
click at [56, 116] on div "Outdoor Unit" at bounding box center [75, 111] width 151 height 29
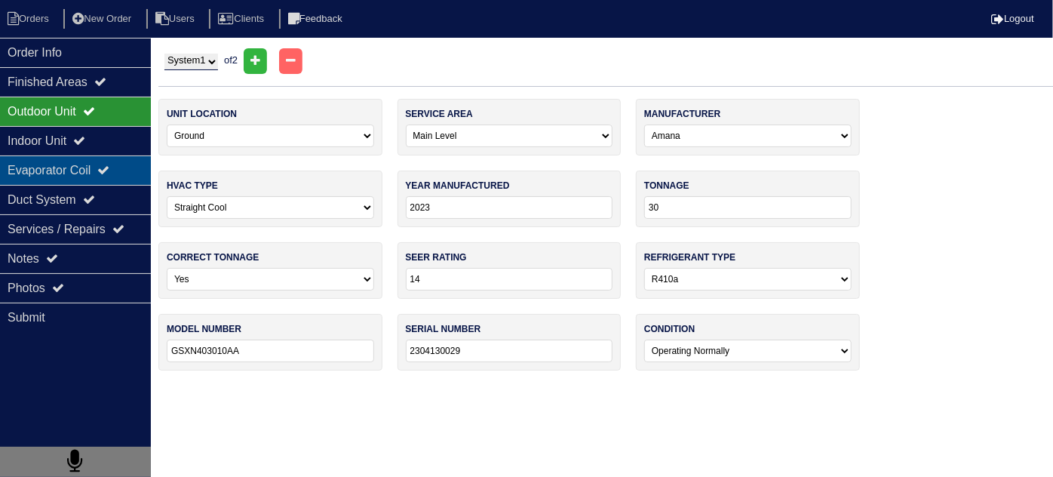
click at [55, 180] on div "Evaporator Coil" at bounding box center [75, 169] width 151 height 29
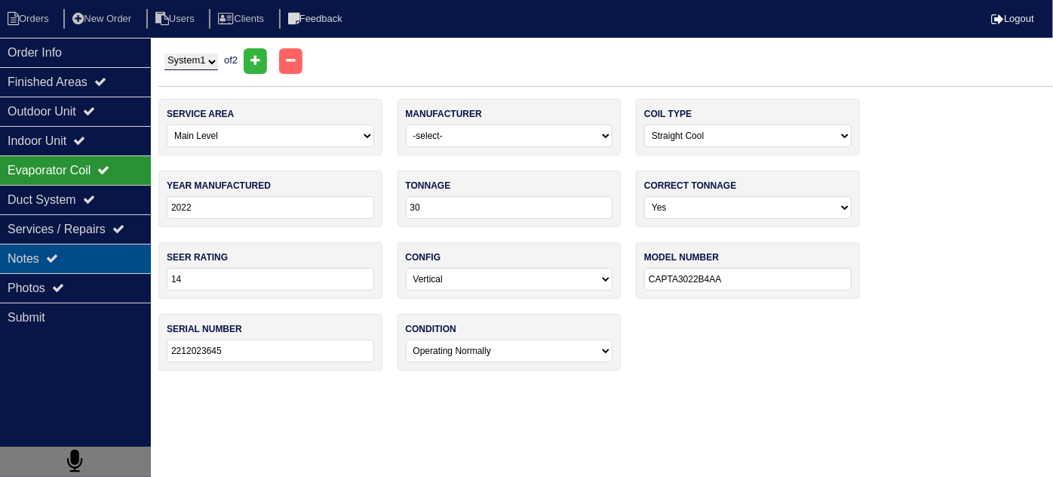
drag, startPoint x: 91, startPoint y: 243, endPoint x: 84, endPoint y: 247, distance: 8.8
click at [90, 244] on div "Notes" at bounding box center [75, 258] width 151 height 29
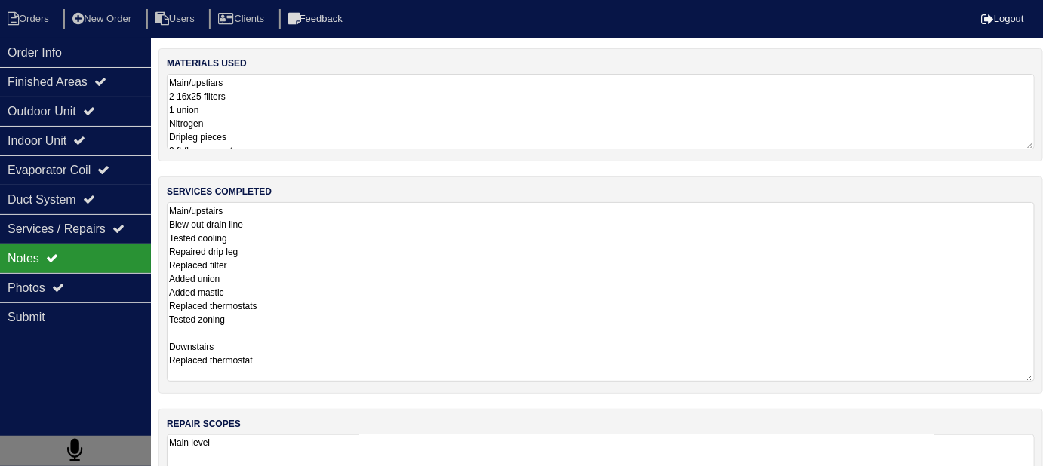
click at [423, 245] on textarea "Main/upstairs Blew out drain line Tested cooling Repaired drip leg Replaced fil…" at bounding box center [601, 292] width 868 height 180
click at [321, 125] on textarea "Main/upstiars 2 16x25 filters 1 union Nitrogen Dripleg pieces 2 ft flex connect…" at bounding box center [601, 111] width 868 height 75
click at [392, 315] on textarea "Main/upstairs Blew out drain line Tested cooling Repaired drip leg Replaced fil…" at bounding box center [601, 292] width 868 height 180
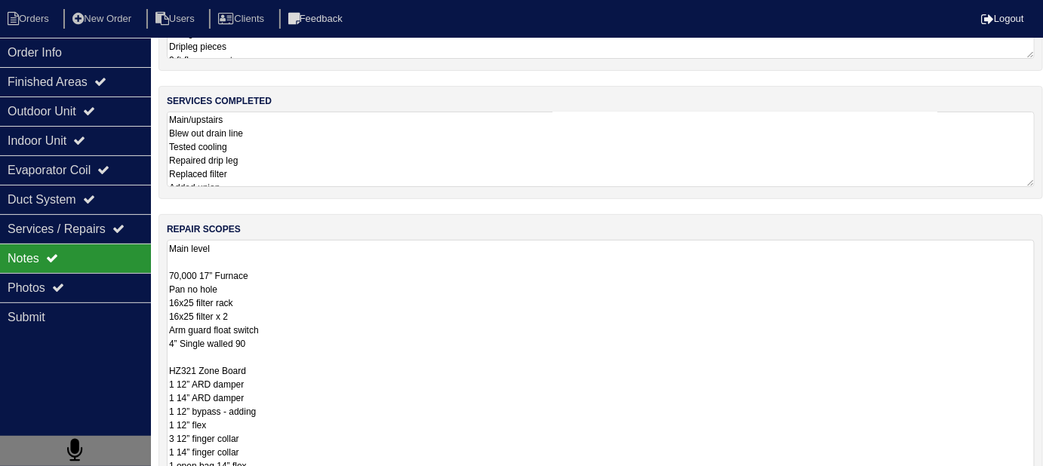
click at [449, 409] on textarea "Main level 70,000 17” Furnace Pan no hole 16x25 filter rack 16x25 filter x 2 Ar…" at bounding box center [601, 472] width 868 height 465
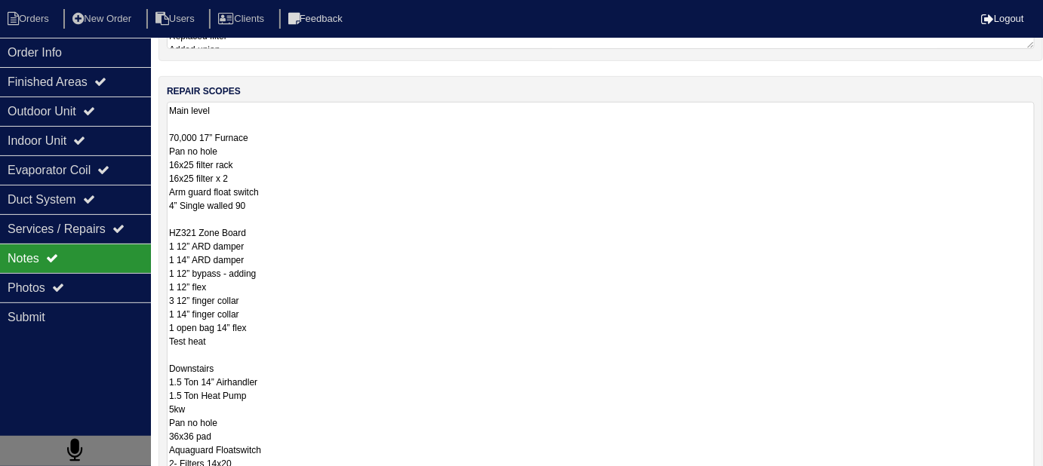
click at [579, 321] on textarea "Main level 70,000 17” Furnace Pan no hole 16x25 filter rack 16x25 filter x 2 Ar…" at bounding box center [601, 334] width 868 height 465
click at [473, 315] on textarea "Main level 70,000 17” Furnace Pan no hole 16x25 filter rack 16x25 filter x 2 Ar…" at bounding box center [601, 334] width 868 height 465
click at [512, 357] on textarea "Main level 70,000 17” Furnace Pan no hole 16x25 filter rack 16x25 filter x 2 Ar…" at bounding box center [601, 334] width 868 height 465
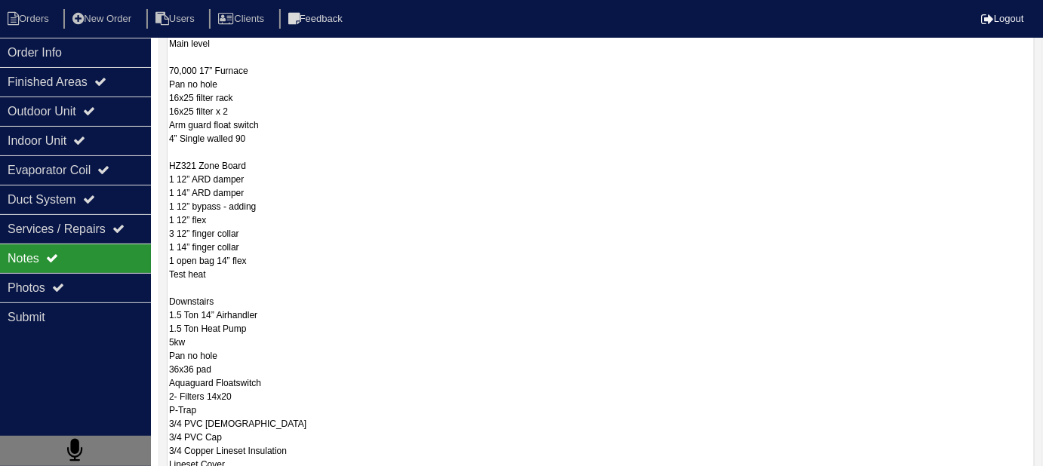
scroll to position [297, 0]
click at [453, 355] on textarea "Main level 70,000 17” Furnace Pan no hole 16x25 filter rack 16x25 filter x 2 Ar…" at bounding box center [601, 266] width 868 height 465
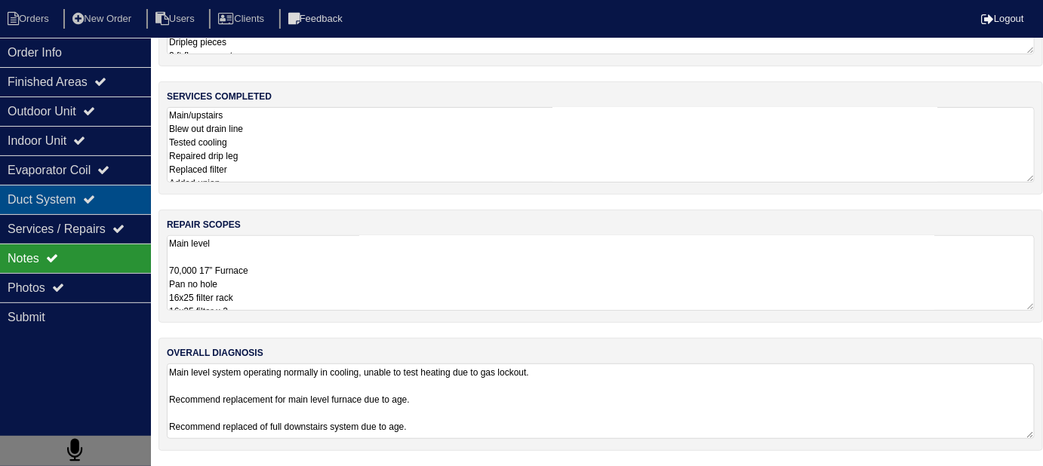
scroll to position [91, 0]
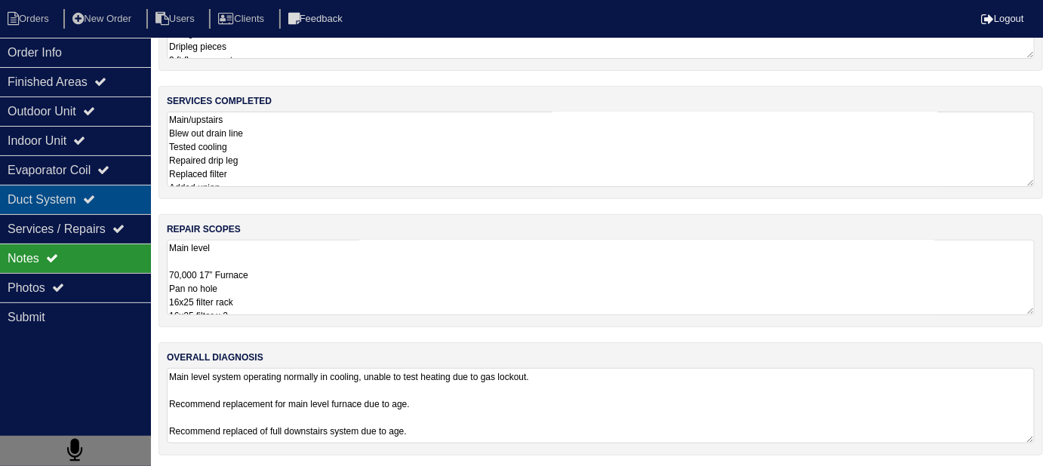
click at [85, 196] on div "Duct System" at bounding box center [75, 199] width 151 height 29
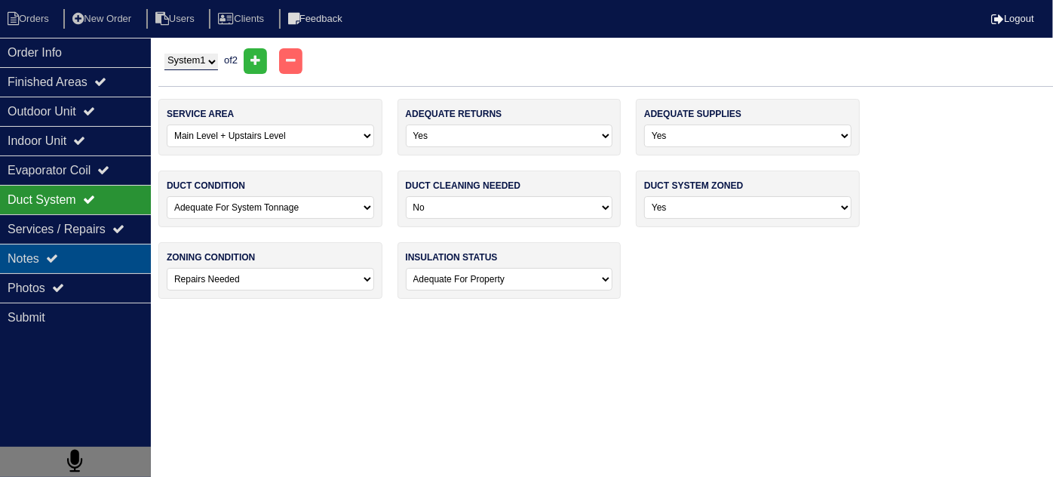
click at [81, 259] on div "Notes" at bounding box center [75, 258] width 151 height 29
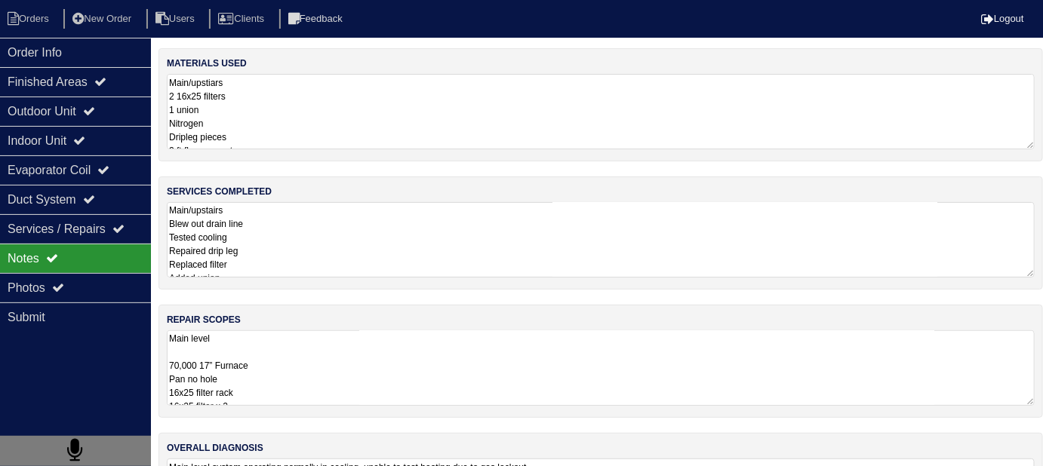
click at [474, 398] on textarea "Main level 70,000 17” Furnace Pan no hole 16x25 filter rack 16x25 filter x 2 Ar…" at bounding box center [601, 367] width 868 height 75
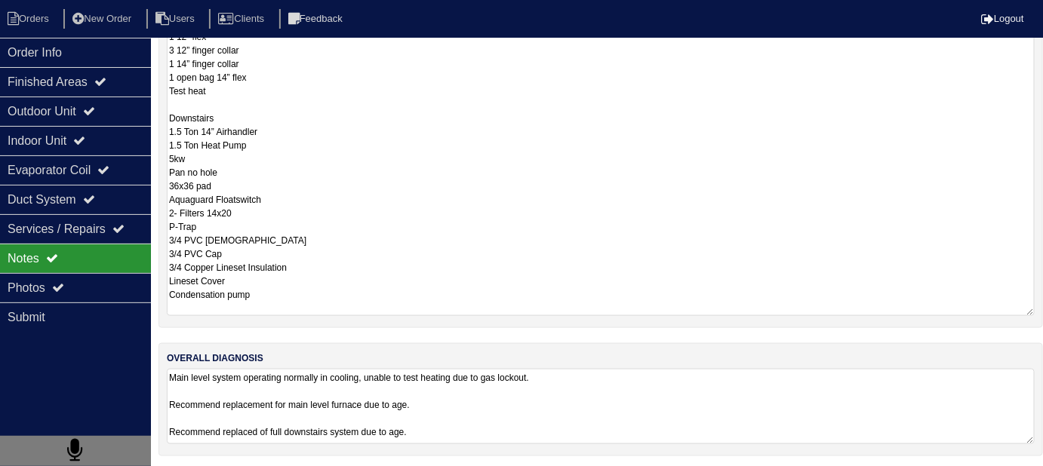
scroll to position [480, 0]
click at [60, 172] on div "Evaporator Coil" at bounding box center [75, 169] width 151 height 29
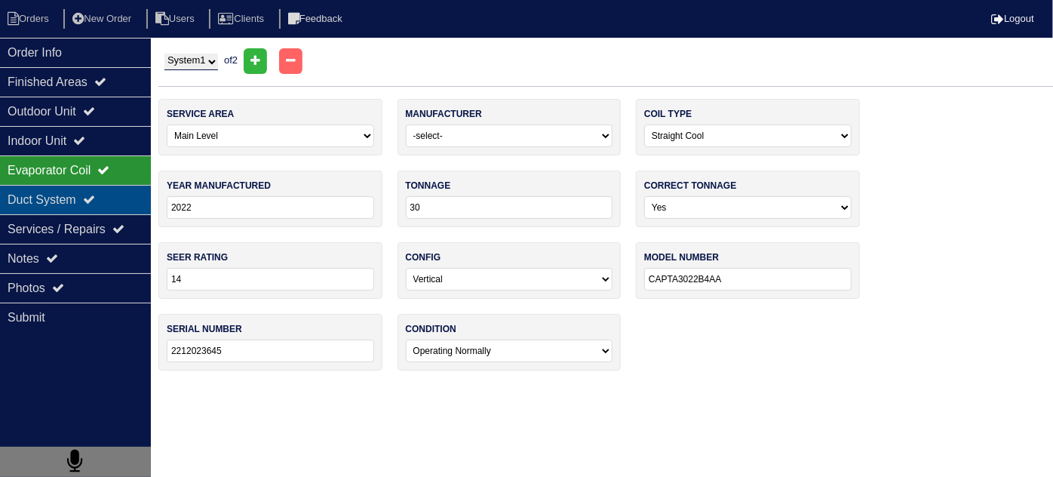
click at [44, 193] on div "Duct System" at bounding box center [75, 199] width 151 height 29
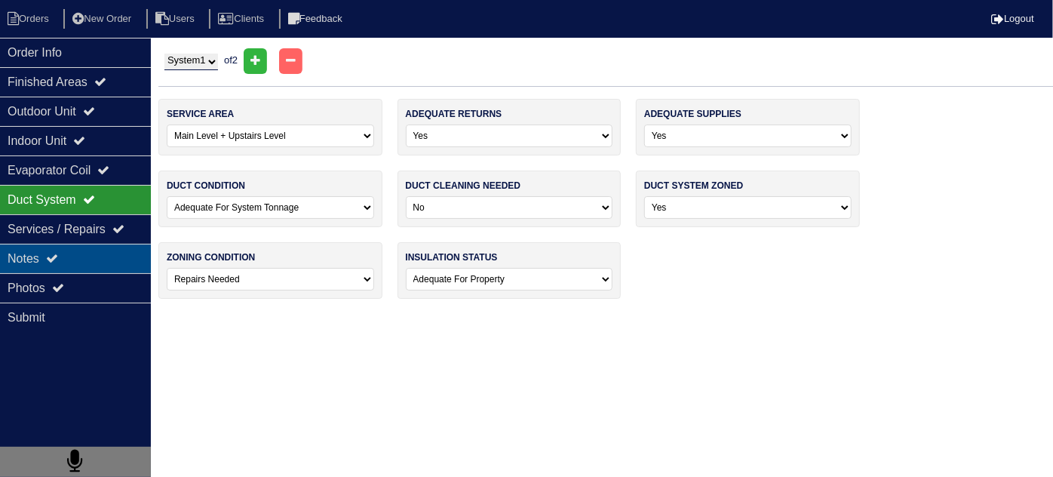
click at [68, 269] on div "Notes" at bounding box center [75, 258] width 151 height 29
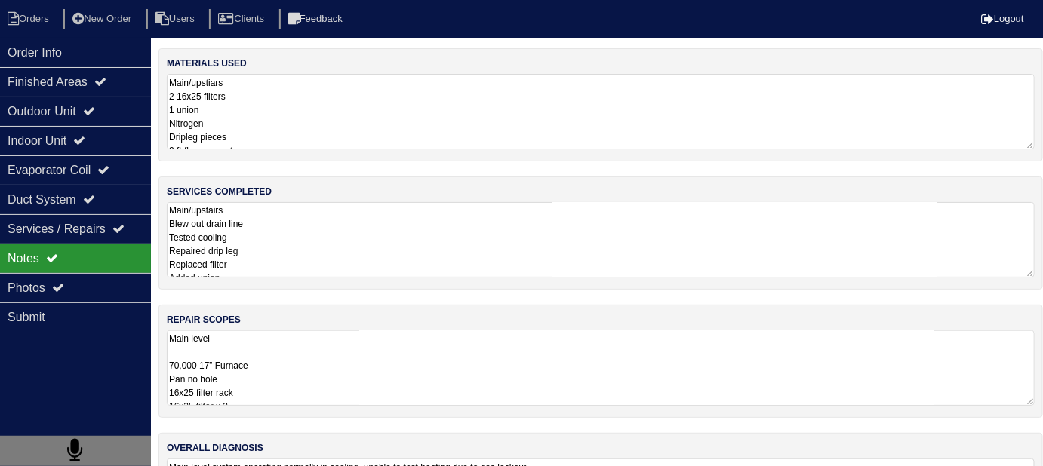
click at [426, 251] on textarea "Main/upstairs Blew out drain line Tested cooling Repaired drip leg Replaced fil…" at bounding box center [601, 239] width 868 height 75
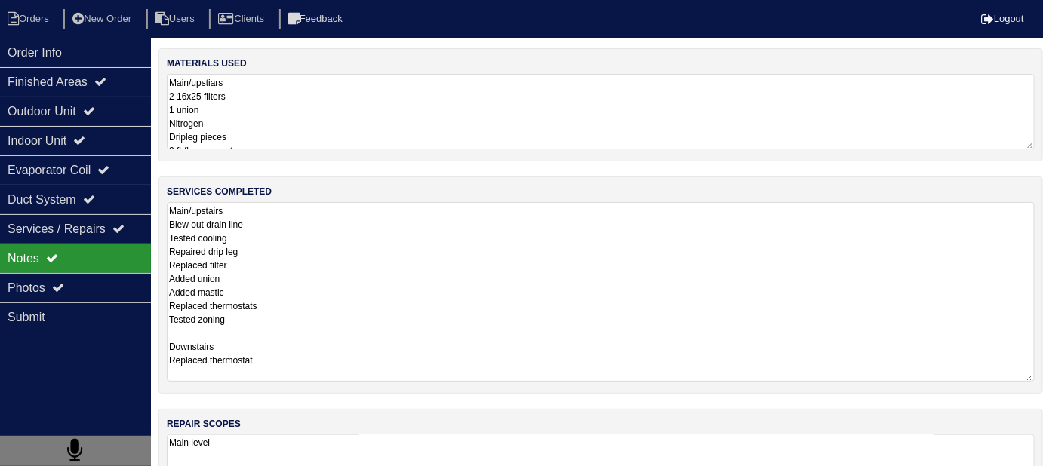
click at [377, 131] on textarea "Main/upstiars 2 16x25 filters 1 union Nitrogen Dripleg pieces 2 ft flex connect…" at bounding box center [601, 111] width 868 height 75
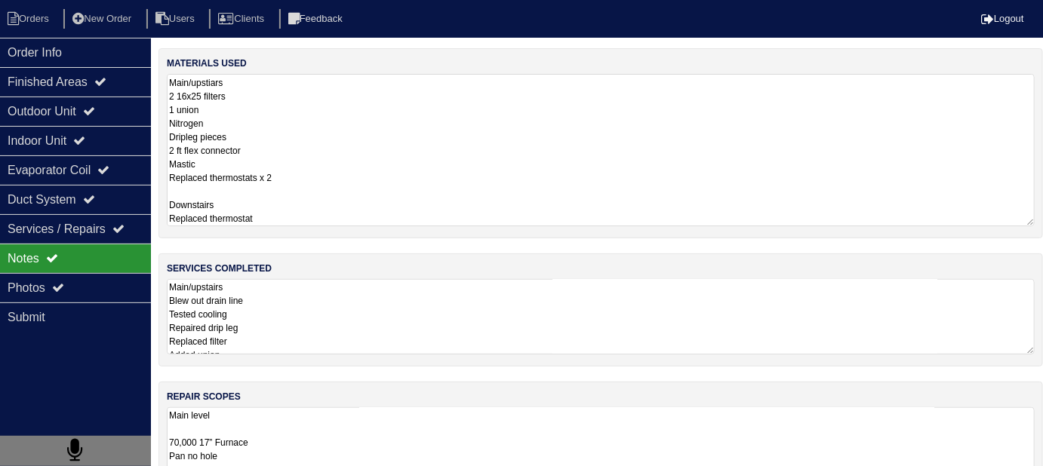
click at [398, 323] on textarea "Main/upstairs Blew out drain line Tested cooling Repaired drip leg Replaced fil…" at bounding box center [601, 316] width 868 height 75
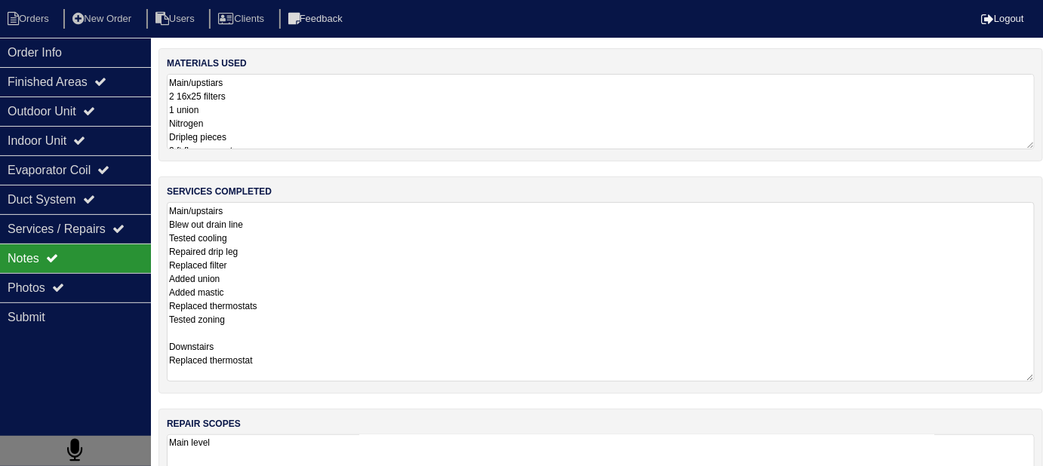
click at [423, 440] on textarea "Main level 70,000 17” Furnace Pan no hole 16x25 filter rack 16x25 filter x 2 Ar…" at bounding box center [601, 472] width 868 height 75
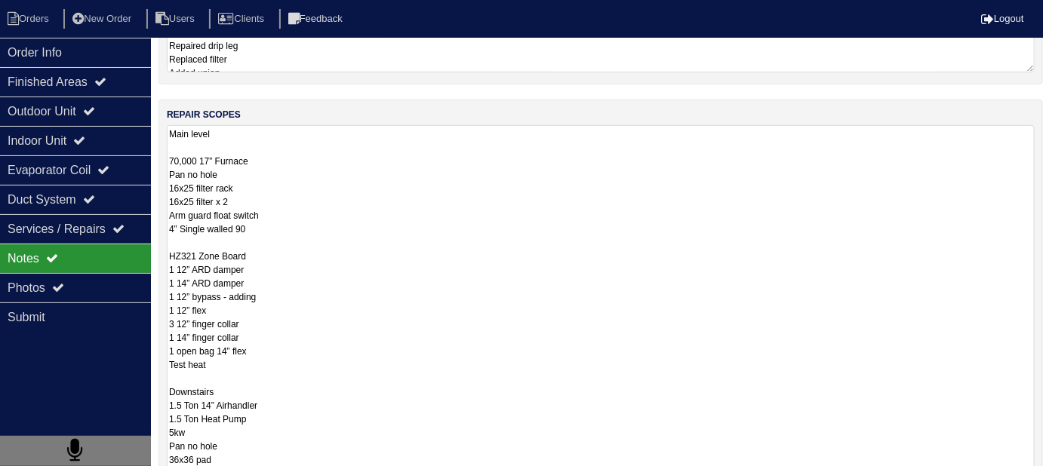
scroll to position [91, 0]
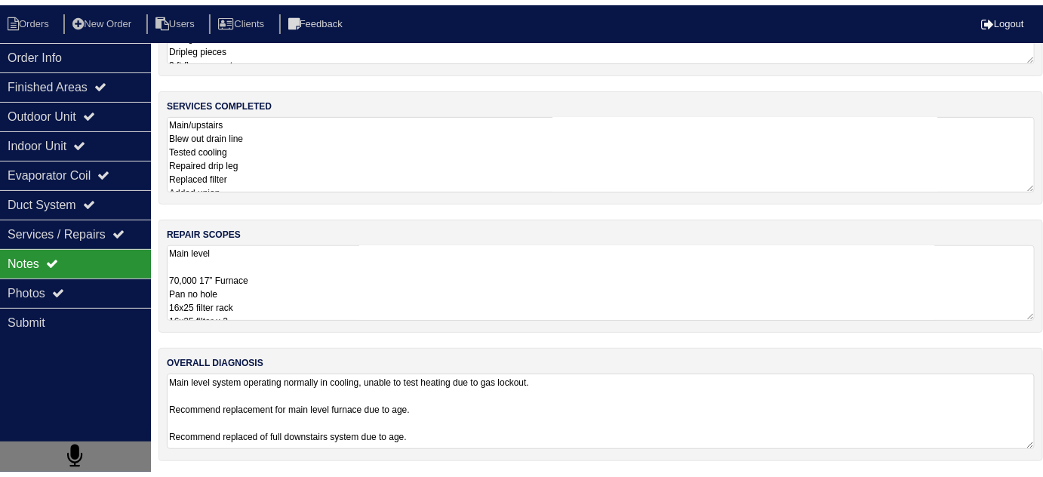
scroll to position [145, 0]
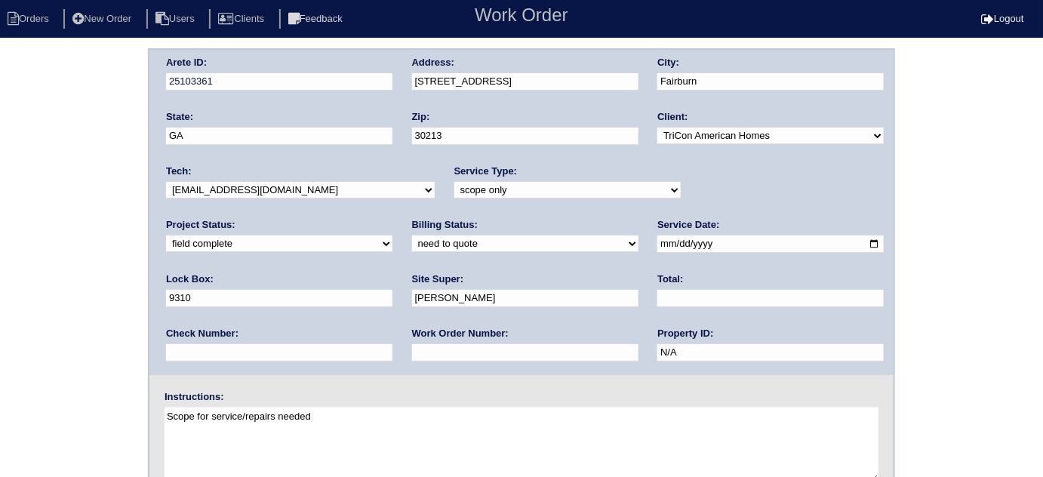
click at [412, 244] on select "need to quote quoted need to invoice invoiced paid warranty purchase order need…" at bounding box center [525, 243] width 226 height 17
select select "quoted"
click at [412, 235] on select "need to quote quoted need to invoice invoiced paid warranty purchase order need…" at bounding box center [525, 243] width 226 height 17
click at [412, 347] on input "text" at bounding box center [525, 352] width 226 height 17
type input "requested"
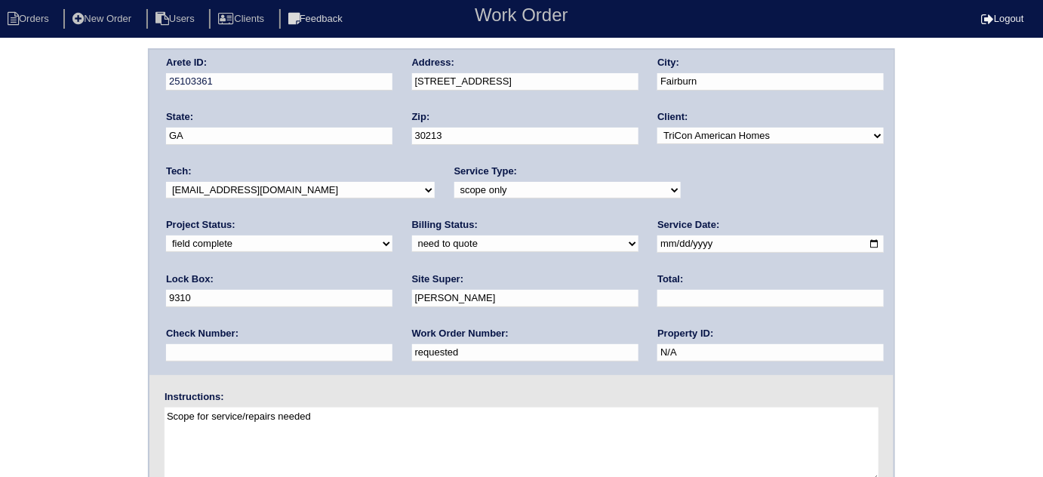
click at [657, 299] on input "text" at bounding box center [770, 298] width 226 height 17
type input "9216.00"
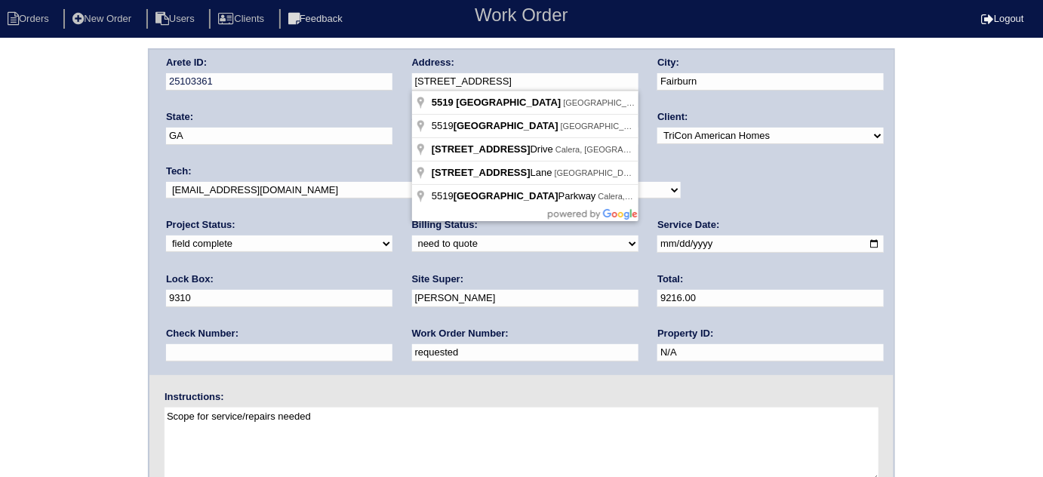
click at [384, 82] on div "Arete ID: 25103361 Address: 5519 Village Ridge City: Fairburn State: GA Zip: 30…" at bounding box center [521, 212] width 744 height 325
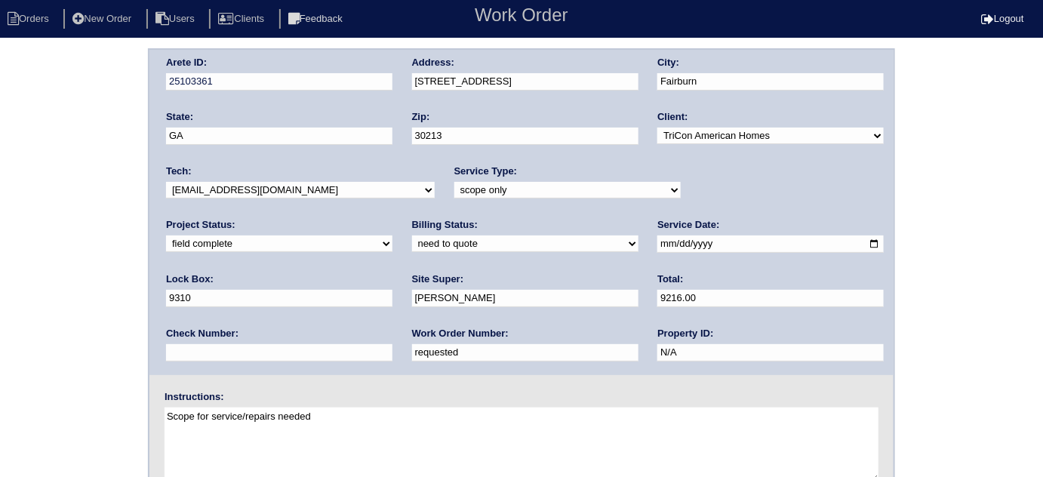
click at [0, 272] on div "Arete ID: 25103361 Address: 5519 Village Ridge City: Fairburn State: GA Zip: 30…" at bounding box center [521, 353] width 1043 height 610
click at [0, 382] on div "Arete ID: 25103361 Address: 5519 Village Ridge City: Fairburn State: GA Zip: 30…" at bounding box center [521, 353] width 1043 height 610
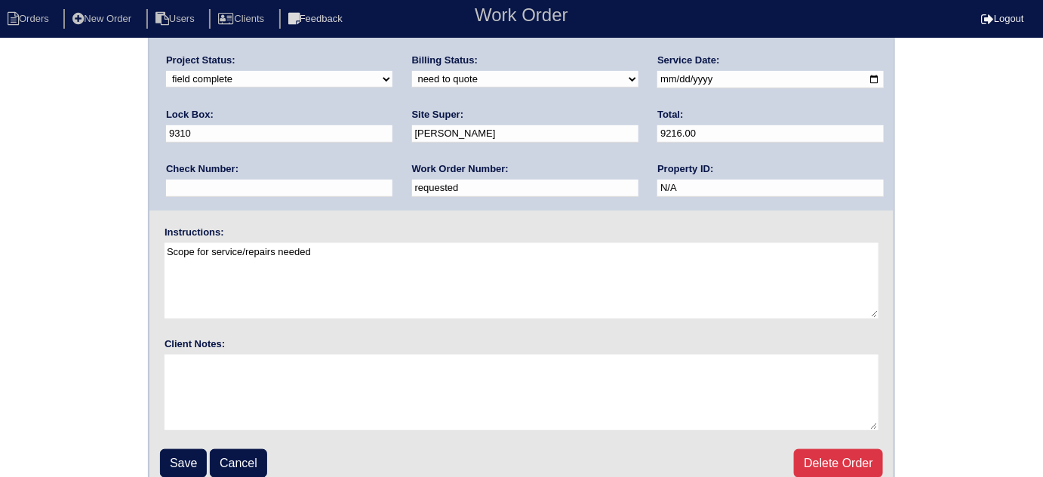
scroll to position [178, 0]
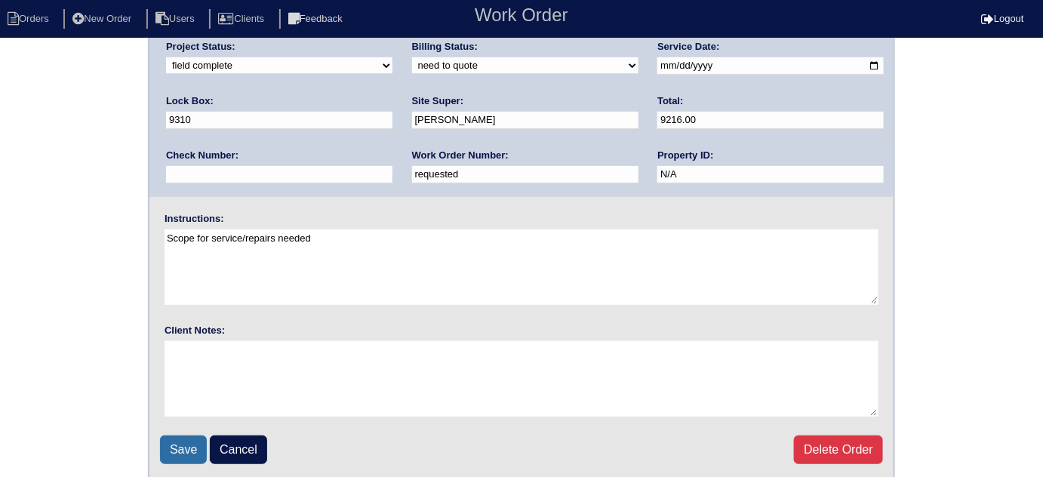
click at [169, 441] on input "Save" at bounding box center [183, 449] width 47 height 29
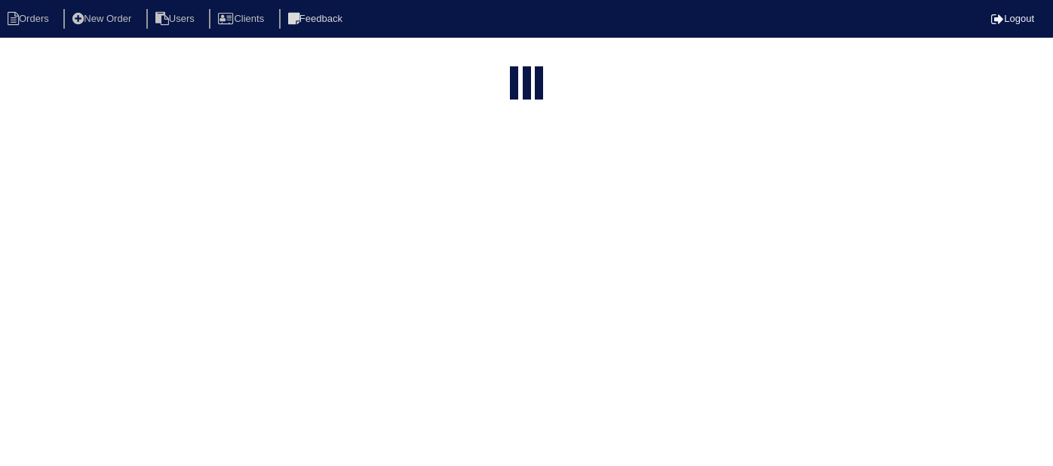
select select "15"
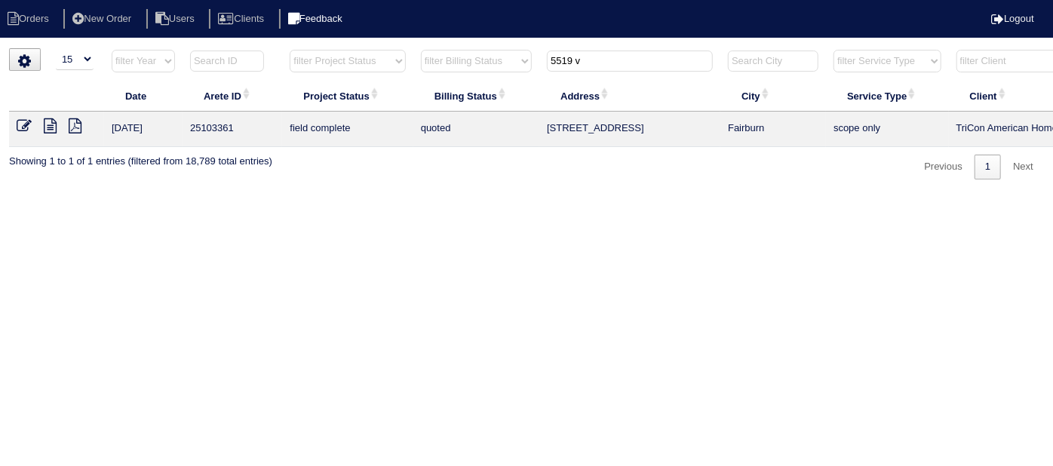
drag, startPoint x: 594, startPoint y: 58, endPoint x: 358, endPoint y: 26, distance: 238.4
click at [360, 48] on body "Orders New Order Users Clients Feedback Logout Orders New Order Users Clients M…" at bounding box center [526, 113] width 1053 height 131
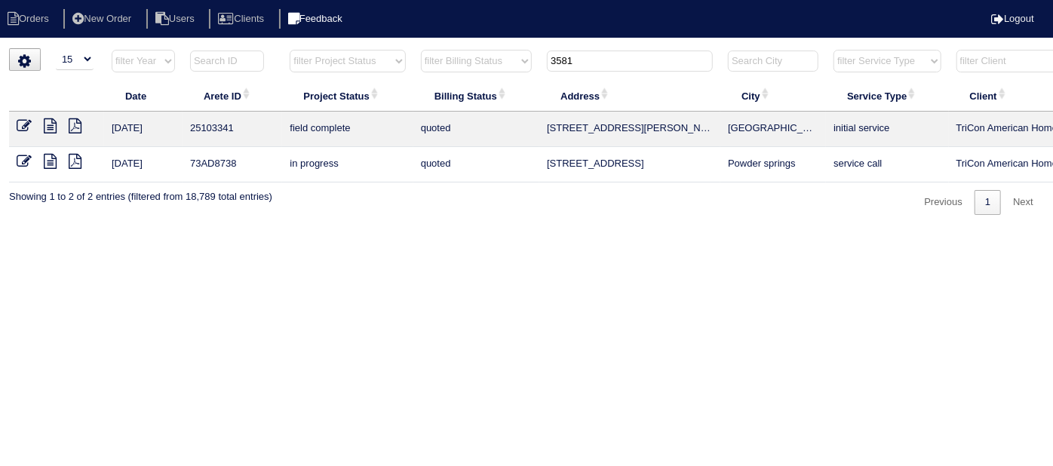
type input "3581"
click at [27, 126] on icon at bounding box center [24, 125] width 15 height 15
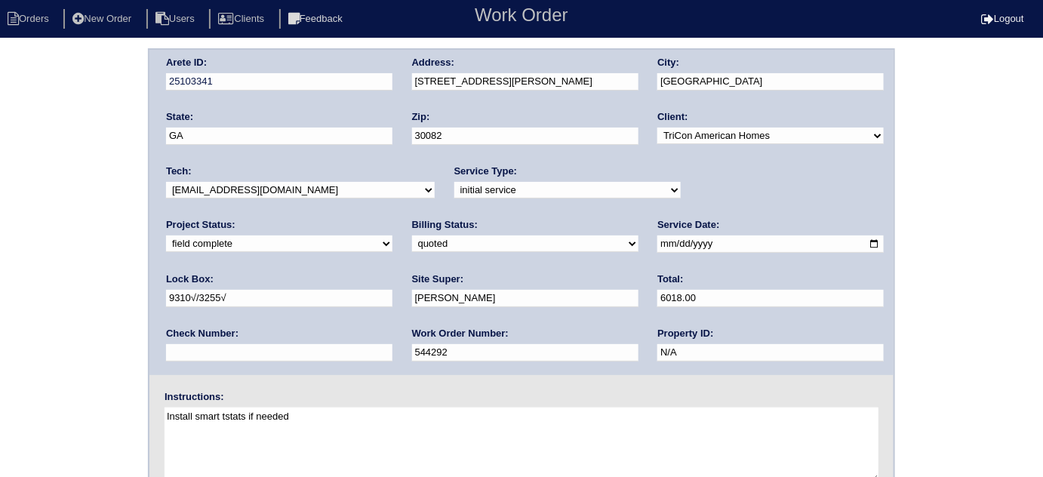
click at [412, 241] on select "need to quote quoted need to invoice invoiced paid warranty purchase order need…" at bounding box center [525, 243] width 226 height 17
select select "need to invoice"
click at [412, 235] on select "need to quote quoted need to invoice invoiced paid warranty purchase order need…" at bounding box center [525, 243] width 226 height 17
click at [0, 269] on div "Arete ID: 25103341 Address: [STREET_ADDRESS][PERSON_NAME] City: [GEOGRAPHIC_DAT…" at bounding box center [521, 353] width 1043 height 610
click at [94, 323] on div "Arete ID: 25103341 Address: [STREET_ADDRESS][PERSON_NAME] City: [GEOGRAPHIC_DAT…" at bounding box center [521, 353] width 1043 height 610
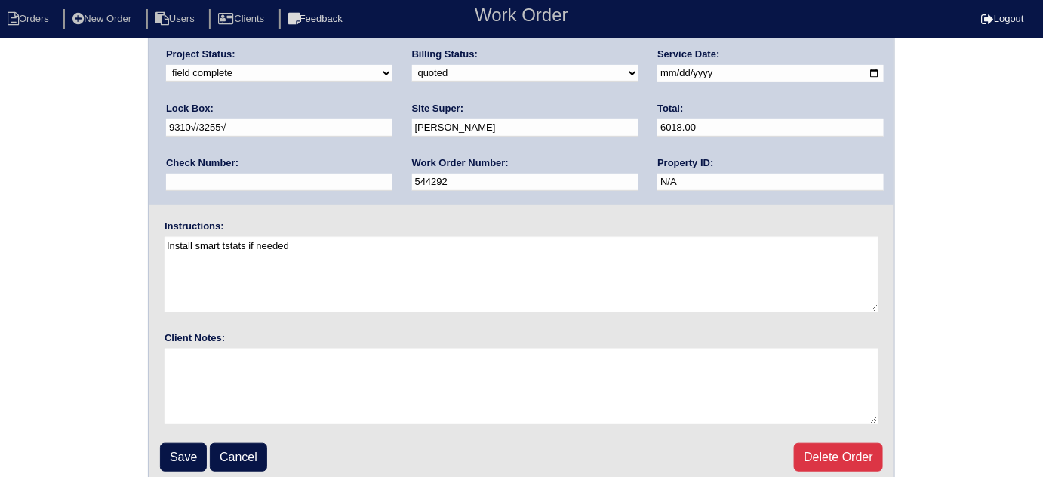
scroll to position [178, 0]
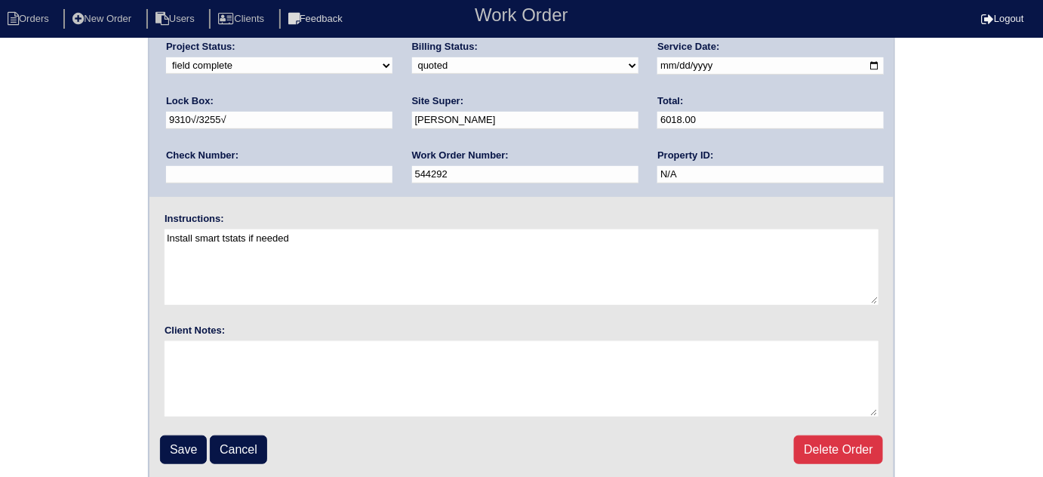
click at [158, 441] on fieldset "Arete ID: 25103341 Address: [STREET_ADDRESS][PERSON_NAME] City: [GEOGRAPHIC_DAT…" at bounding box center [521, 175] width 744 height 607
click at [183, 444] on input "Save" at bounding box center [183, 449] width 47 height 29
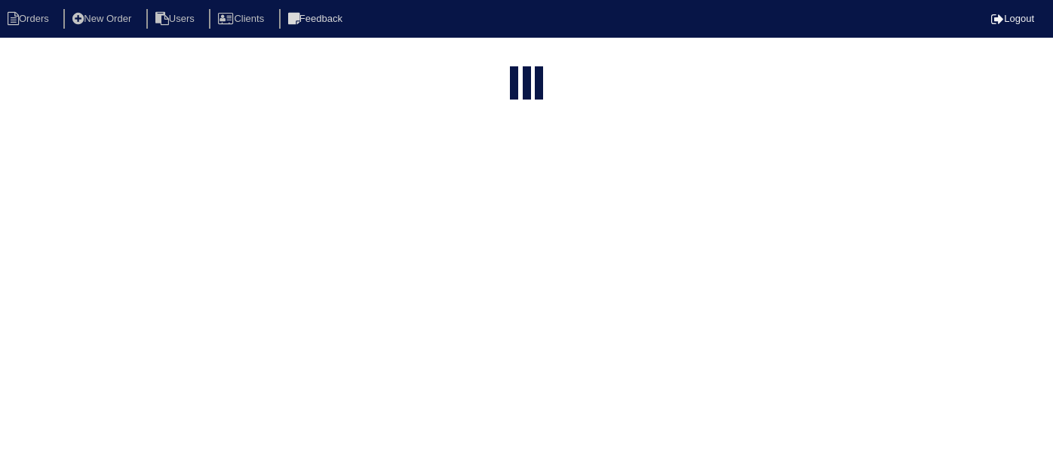
select select "15"
type input "3581"
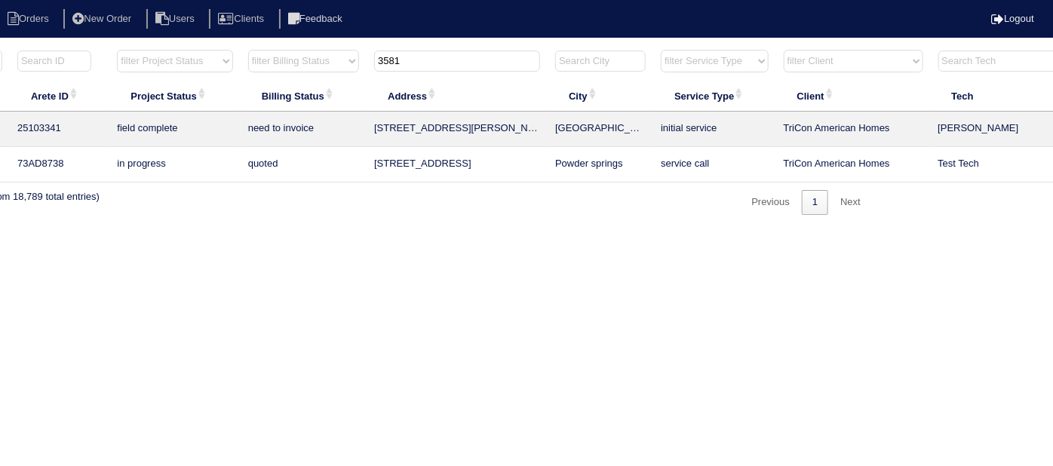
scroll to position [0, 263]
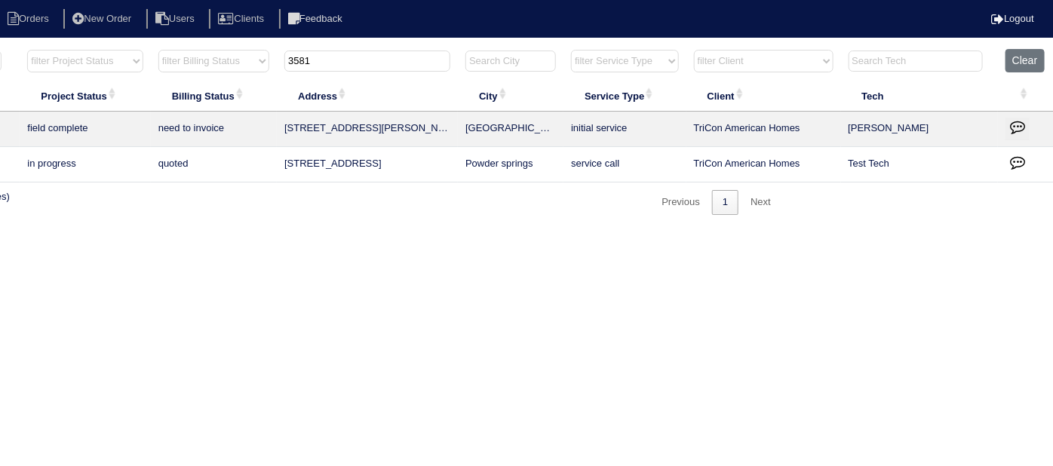
click at [1009, 125] on button "button" at bounding box center [1018, 129] width 24 height 23
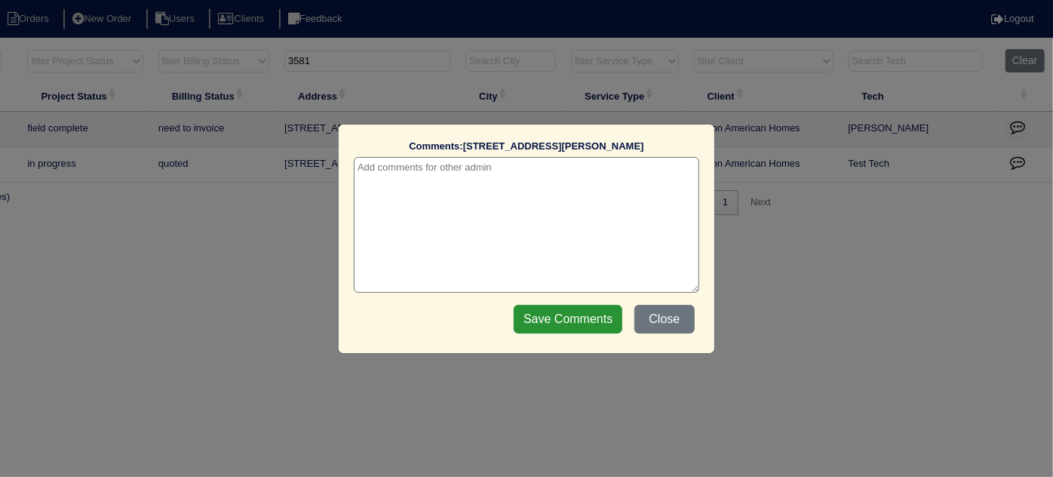
click at [369, 171] on textarea at bounding box center [527, 225] width 346 height 136
paste textarea "Duct cleaning/Blown in insulaton 1870sqft"
click at [686, 171] on textarea "9/12/25 - Duct cleaning/Blown in insulaton 1870sqft approved - Sent to Dan, - KE" at bounding box center [527, 225] width 346 height 136
click at [453, 250] on textarea "9/12/25 - Duct cleaning/Blown in insulaton 1870sqft approved - Sent to Dan - KE" at bounding box center [527, 225] width 346 height 136
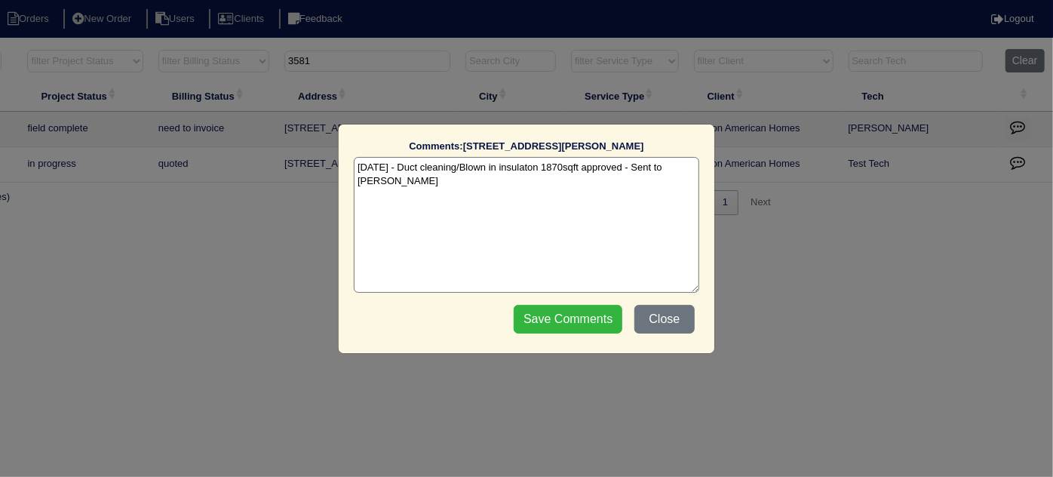
type textarea "9/12/25 - Duct cleaning/Blown in insulaton 1870sqft approved - Sent to Dan - KE"
click at [556, 307] on input "Save Comments" at bounding box center [568, 319] width 109 height 29
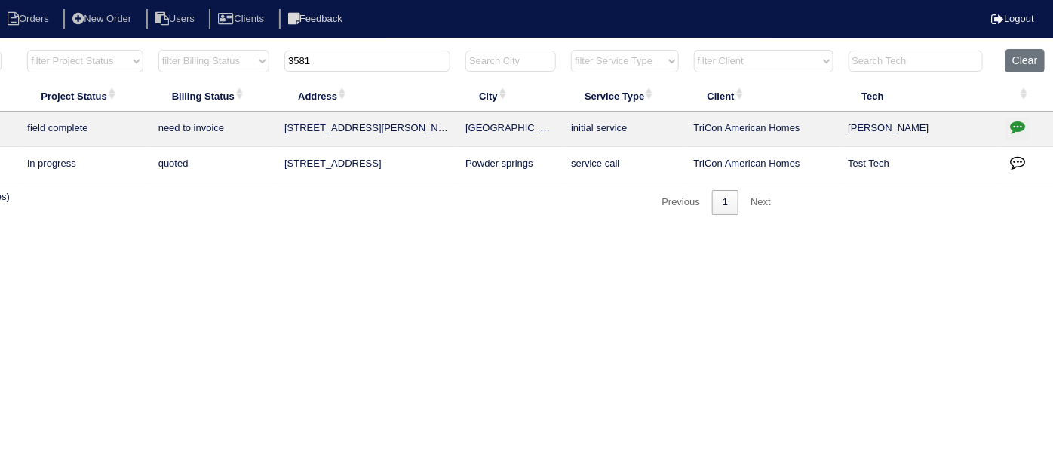
drag, startPoint x: 337, startPoint y: 60, endPoint x: 0, endPoint y: -33, distance: 349.1
click at [0, 0] on html "Orders New Order Users Clients Feedback Logout Orders New Order Users Clients M…" at bounding box center [263, 115] width 1053 height 230
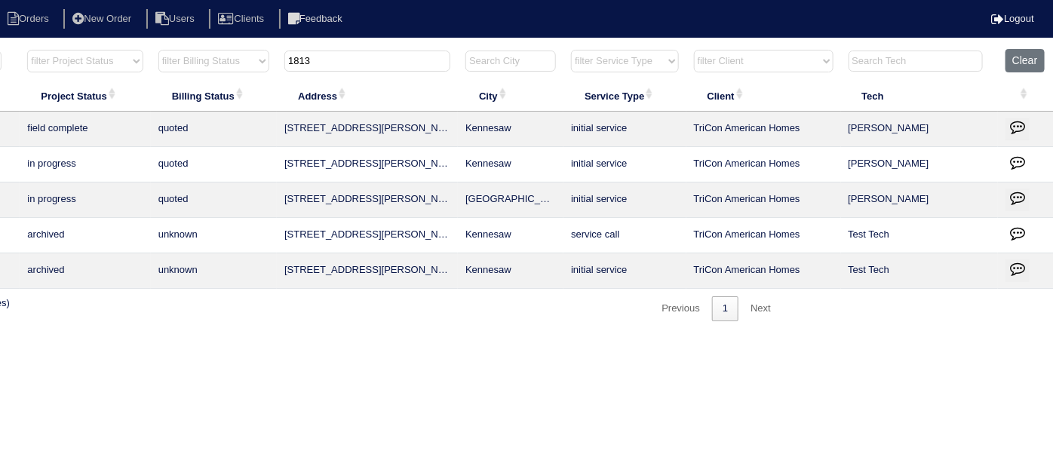
type input "1813"
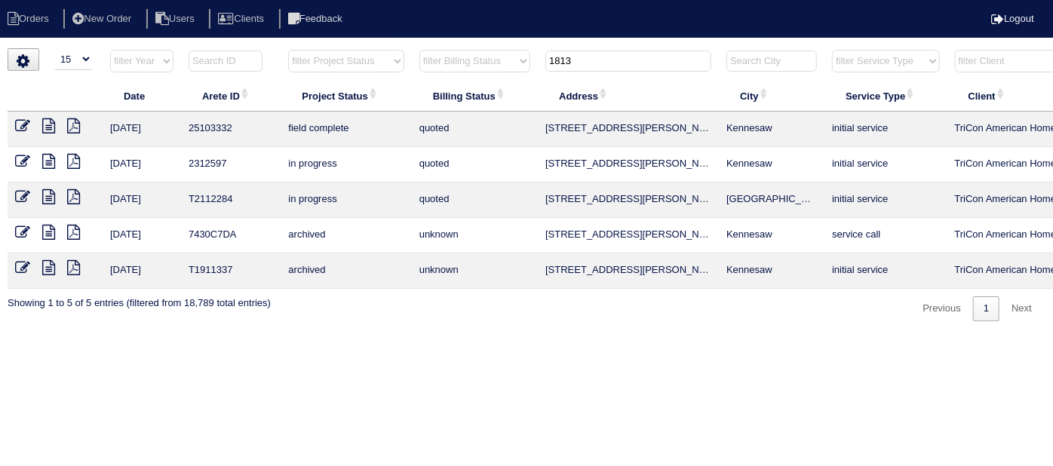
scroll to position [0, 0]
click at [5, 124] on div "loading... ▼ 10 15 25 50 200 500 Search: Date Arete ID Project Status Billing S…" at bounding box center [526, 184] width 1053 height 273
click at [27, 121] on icon at bounding box center [24, 125] width 15 height 15
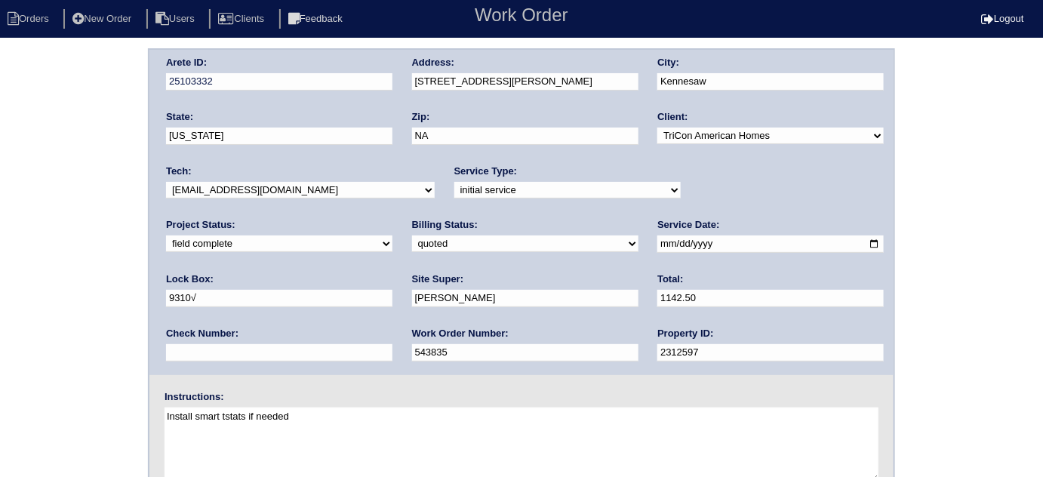
drag, startPoint x: 205, startPoint y: 236, endPoint x: 204, endPoint y: 247, distance: 10.7
click at [412, 236] on select "need to quote quoted need to invoice invoiced paid warranty purchase order need…" at bounding box center [525, 243] width 226 height 17
select select "need to invoice"
click at [412, 235] on select "need to quote quoted need to invoice invoiced paid warranty purchase order need…" at bounding box center [525, 243] width 226 height 17
click at [42, 275] on div "Arete ID: 25103332 Address: 1813 Beckley Place City: Kennesaw State: Georgia Zi…" at bounding box center [521, 353] width 1043 height 610
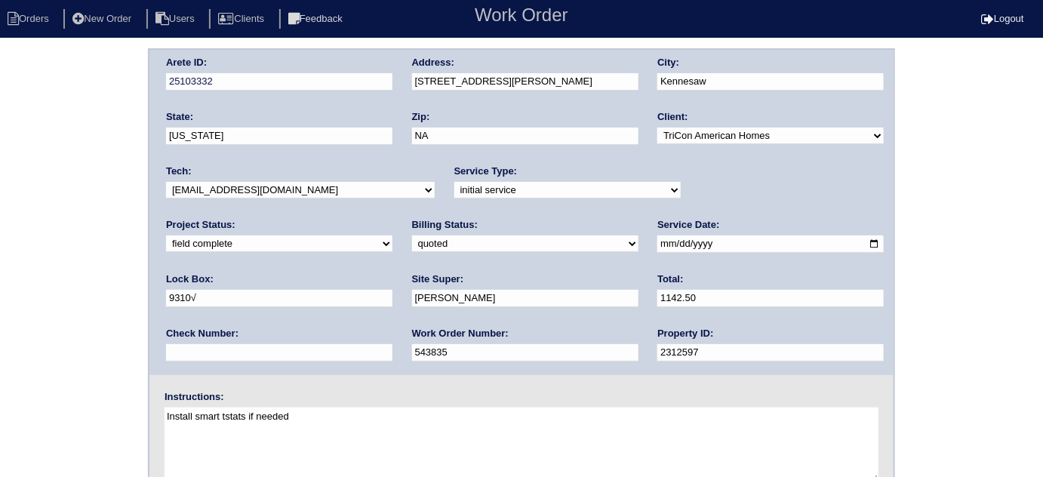
scroll to position [178, 0]
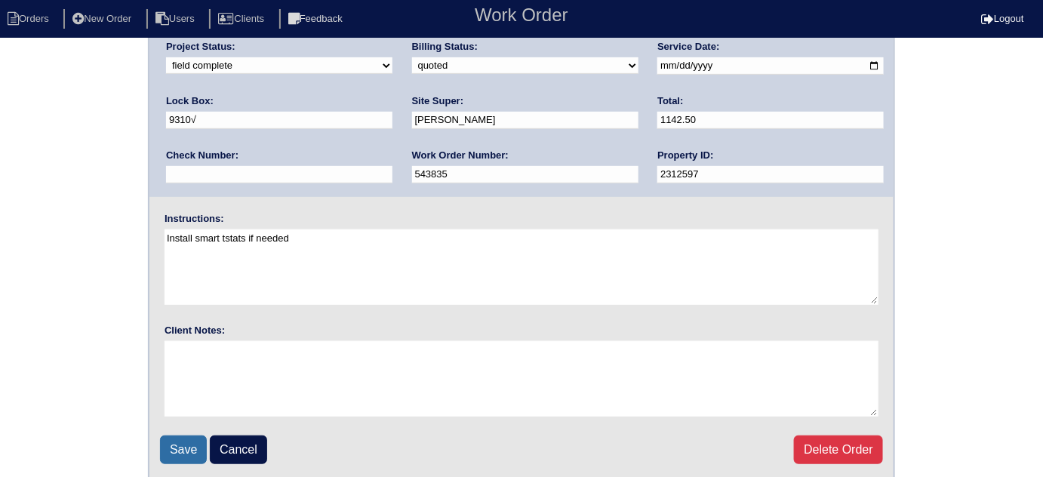
click at [181, 435] on input "Save" at bounding box center [183, 449] width 47 height 29
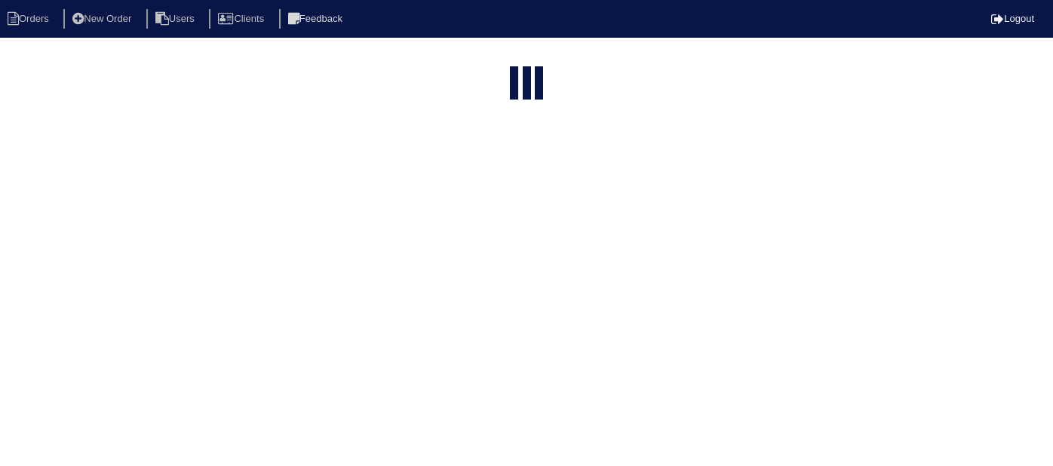
select select "15"
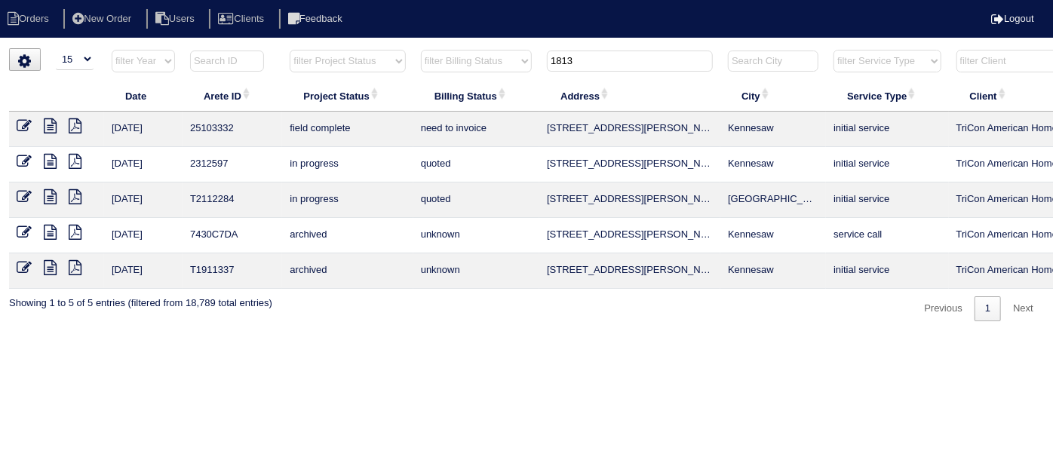
drag, startPoint x: 604, startPoint y: 63, endPoint x: 154, endPoint y: 2, distance: 453.7
click at [154, 48] on body "Orders New Order Users Clients Feedback Logout Orders New Order Users Clients M…" at bounding box center [526, 184] width 1053 height 273
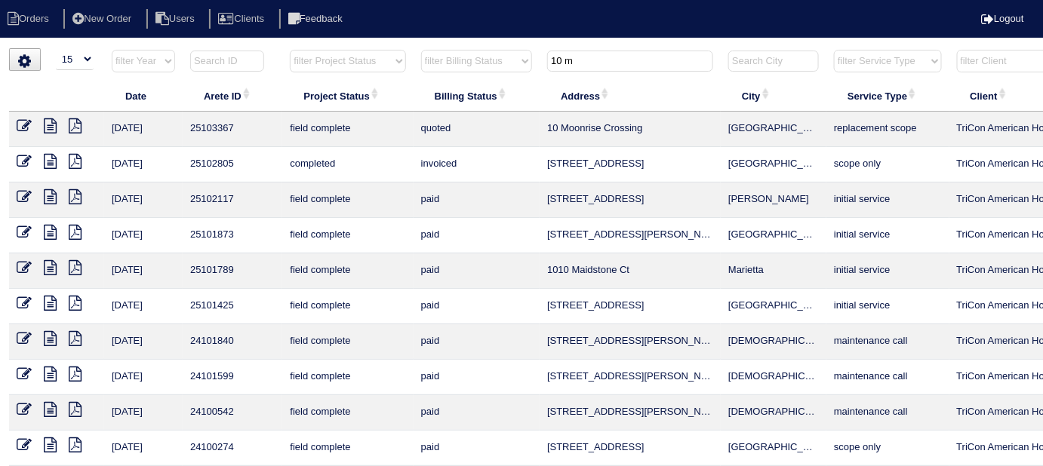
type input "10 m"
click at [22, 123] on icon at bounding box center [24, 125] width 15 height 15
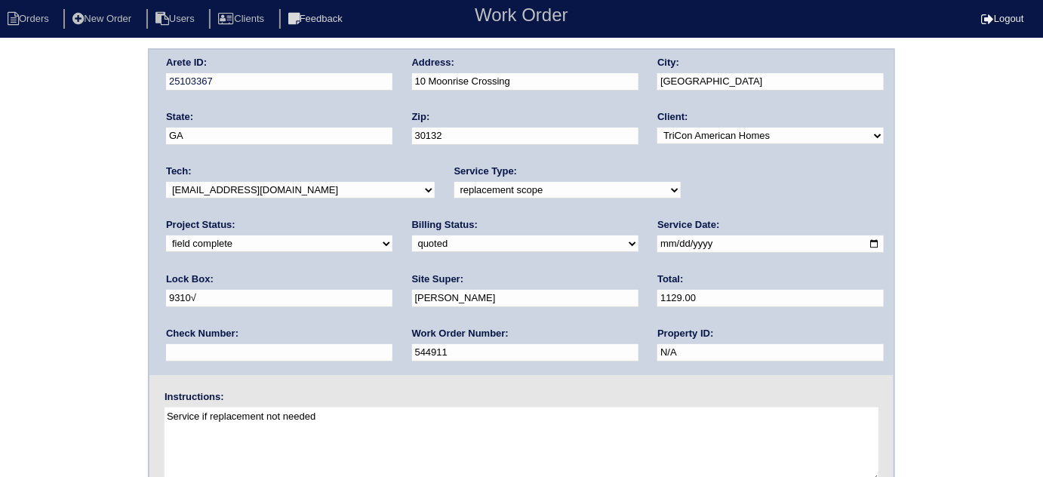
drag, startPoint x: 224, startPoint y: 244, endPoint x: 219, endPoint y: 250, distance: 8.0
click at [412, 244] on select "need to quote quoted need to invoice invoiced paid warranty purchase order need…" at bounding box center [525, 243] width 226 height 17
select select "need to invoice"
click at [412, 235] on select "need to quote quoted need to invoice invoiced paid warranty purchase order need…" at bounding box center [525, 243] width 226 height 17
click at [2, 160] on div "Arete ID: 25103367 Address: 10 [GEOGRAPHIC_DATA] City: [GEOGRAPHIC_DATA] State:…" at bounding box center [521, 353] width 1043 height 610
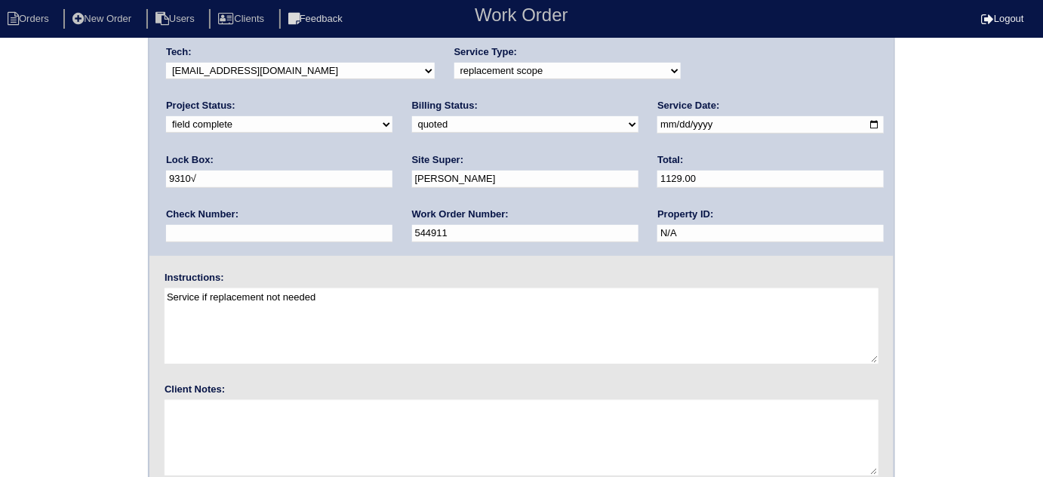
scroll to position [178, 0]
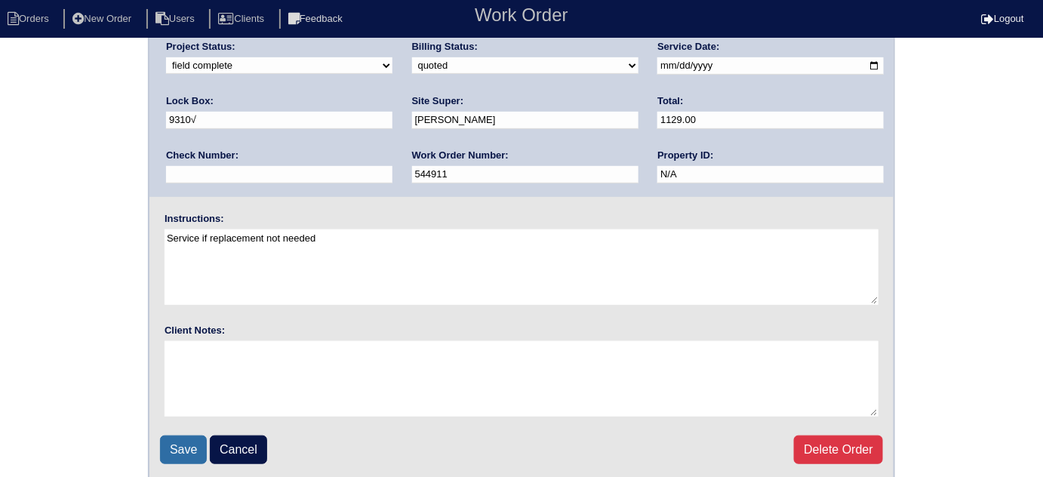
click at [175, 453] on input "Save" at bounding box center [183, 449] width 47 height 29
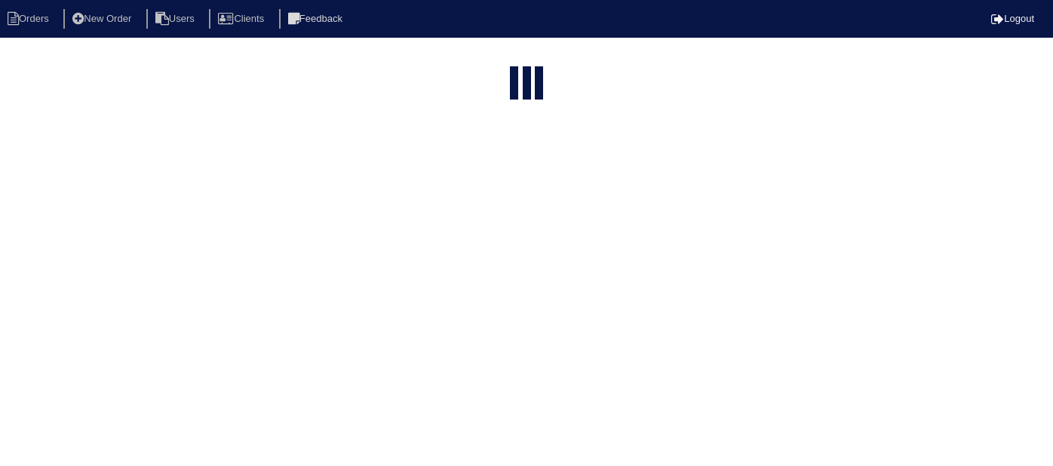
select select "15"
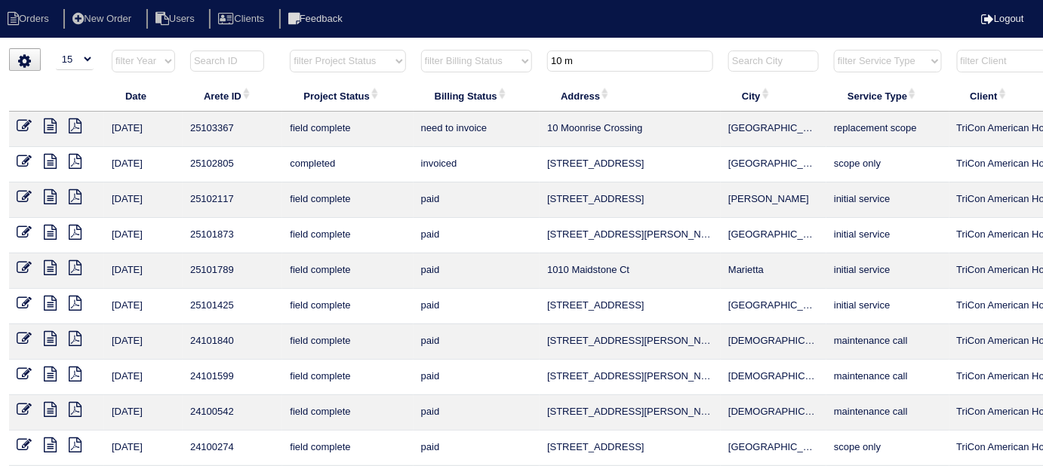
drag, startPoint x: 519, startPoint y: 63, endPoint x: 349, endPoint y: 54, distance: 170.8
click at [358, 57] on tr "filter Year -- Any Year -- 2025 2024 2023 2022 2021 2020 2019 filter Project St…" at bounding box center [663, 64] width 1308 height 31
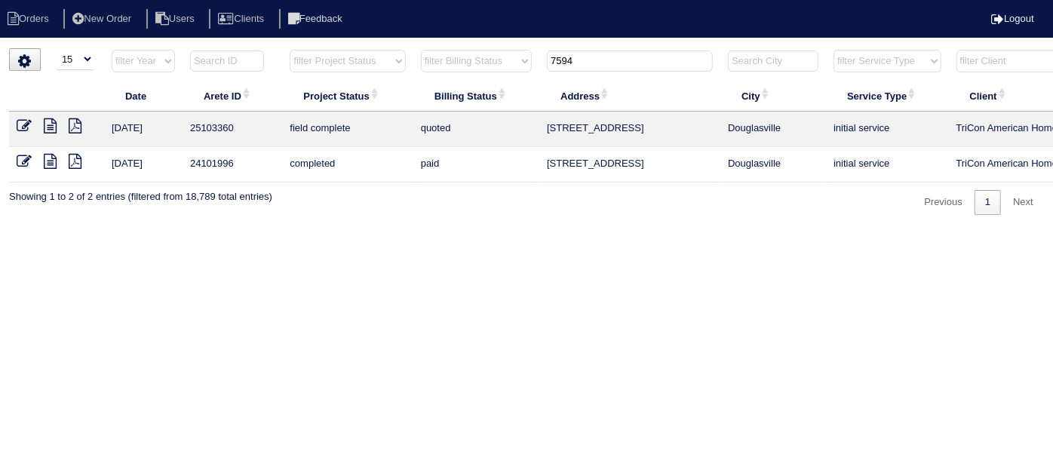
type input "7594"
click at [25, 122] on icon at bounding box center [24, 125] width 15 height 15
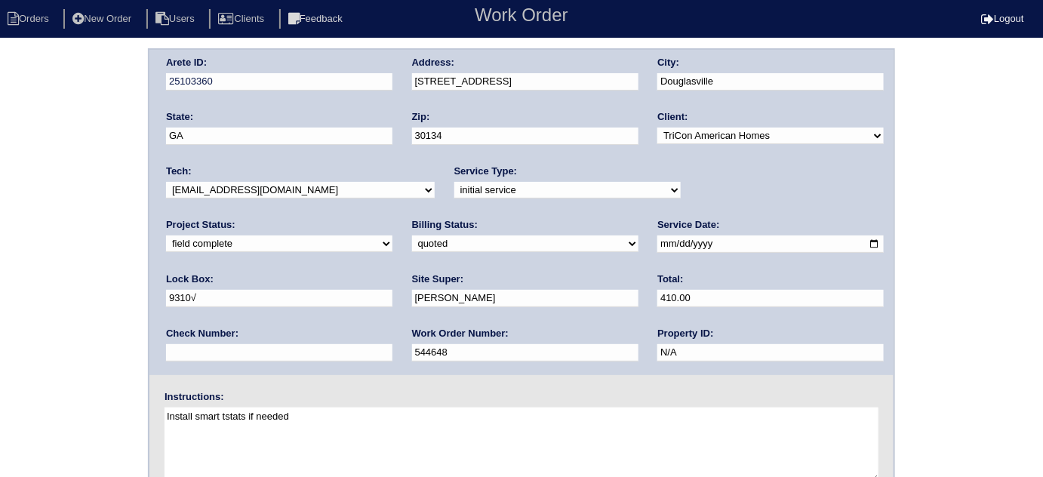
drag, startPoint x: 110, startPoint y: 165, endPoint x: 121, endPoint y: 232, distance: 68.0
click at [109, 166] on div "Arete ID: 25103360 Address: [STREET_ADDRESS] City: [GEOGRAPHIC_DATA] State: [GE…" at bounding box center [521, 353] width 1043 height 610
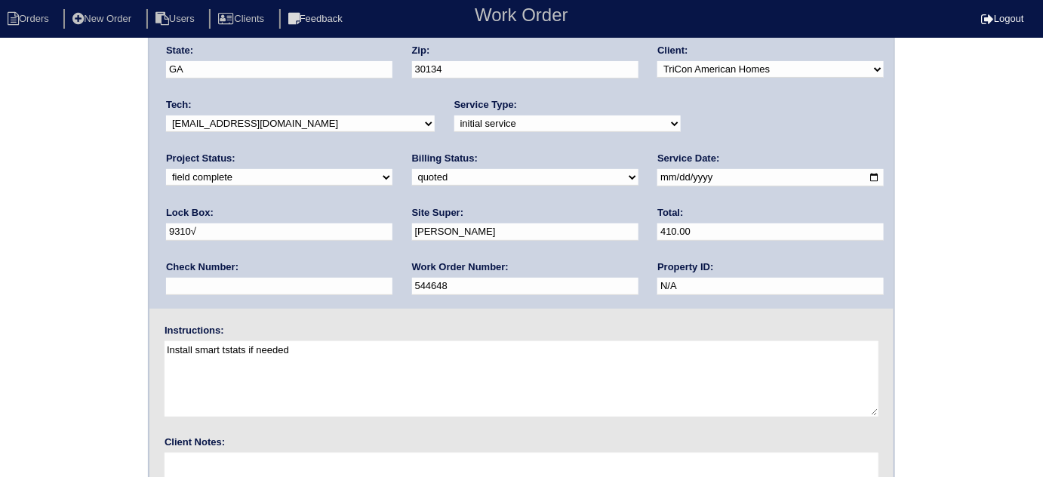
click at [412, 177] on select "need to quote quoted need to invoice invoiced paid warranty purchase order need…" at bounding box center [525, 177] width 226 height 17
click at [412, 170] on select "need to quote quoted need to invoice invoiced paid warranty purchase order need…" at bounding box center [525, 176] width 226 height 17
select select "need to invoice"
click at [412, 168] on select "need to quote quoted need to invoice invoiced paid warranty purchase order need…" at bounding box center [525, 176] width 226 height 17
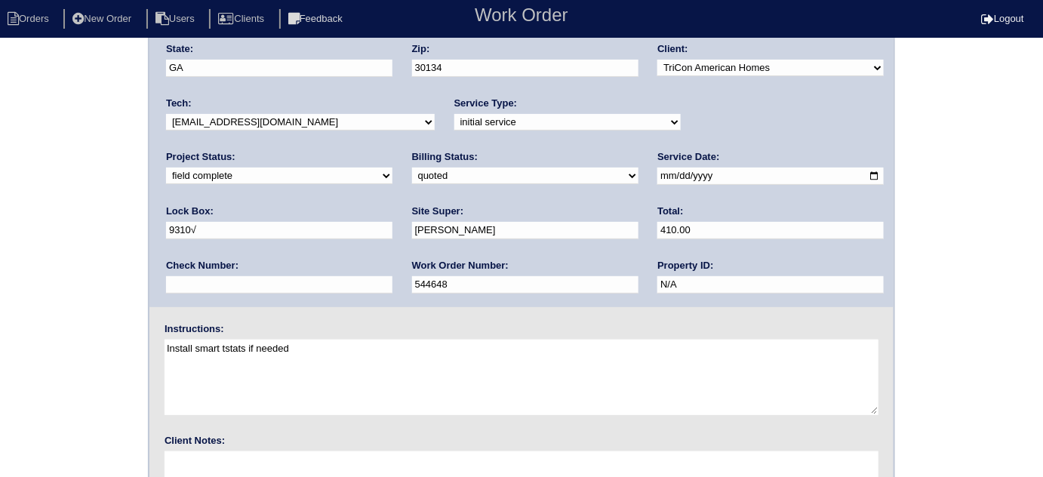
drag, startPoint x: 58, startPoint y: 241, endPoint x: 98, endPoint y: 287, distance: 61.0
click at [62, 244] on div "Arete ID: 25103360 Address: [STREET_ADDRESS] City: [GEOGRAPHIC_DATA] State: [GE…" at bounding box center [521, 285] width 1043 height 610
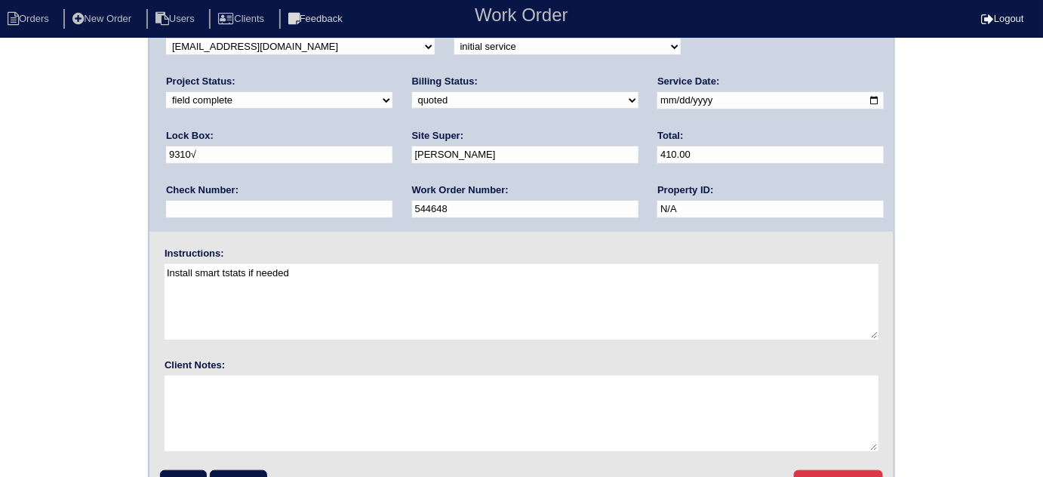
scroll to position [178, 0]
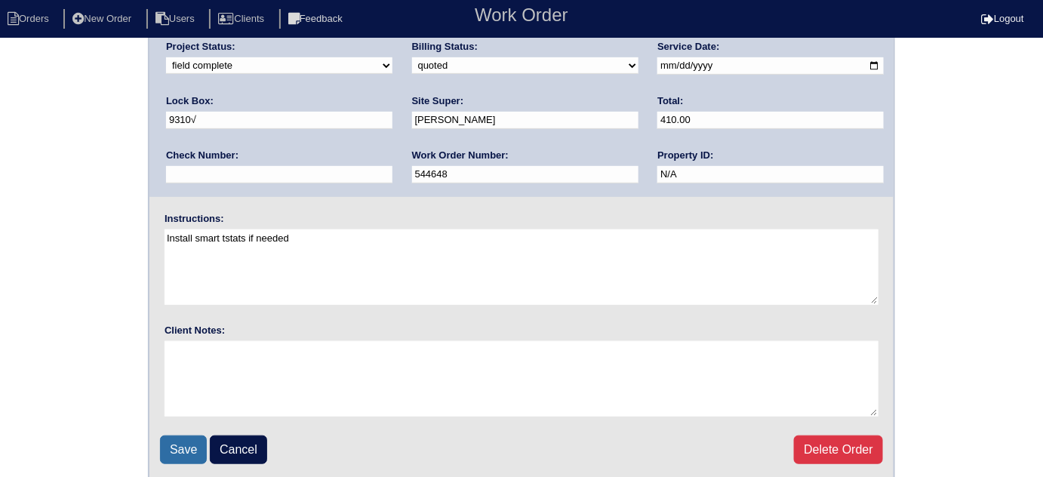
click at [165, 435] on input "Save" at bounding box center [183, 449] width 47 height 29
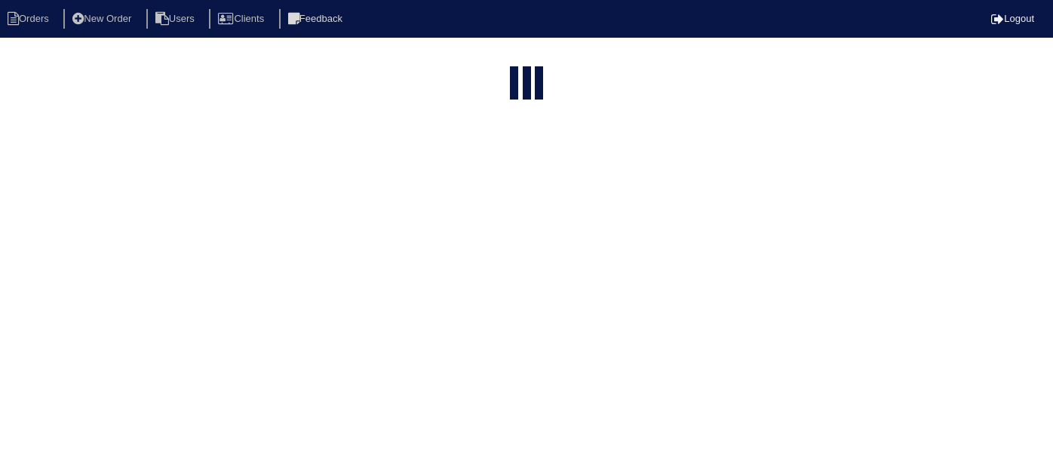
select select "15"
type input "7594"
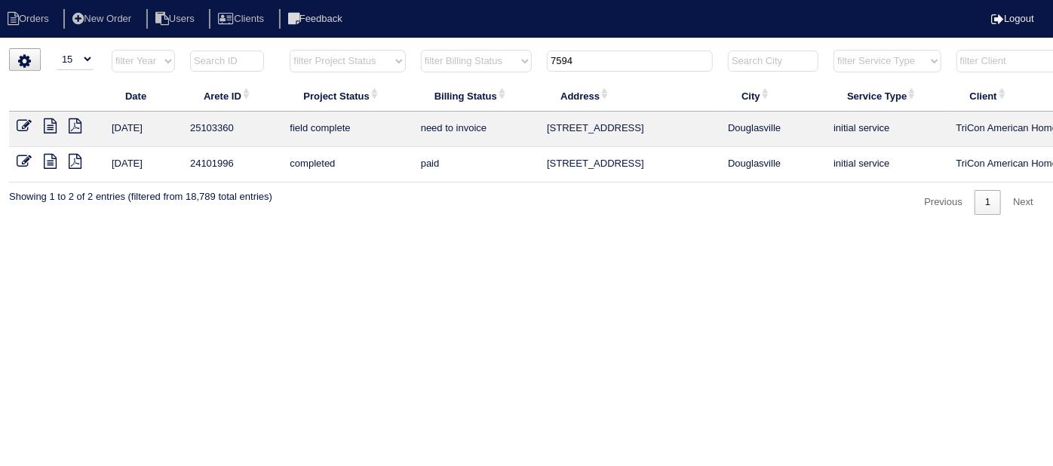
drag, startPoint x: 611, startPoint y: 59, endPoint x: 418, endPoint y: 57, distance: 193.2
click at [432, 63] on tr "filter Year -- Any Year -- 2025 2024 2023 2022 2021 2020 2019 filter Project St…" at bounding box center [663, 64] width 1308 height 31
